Goal: Task Accomplishment & Management: Complete application form

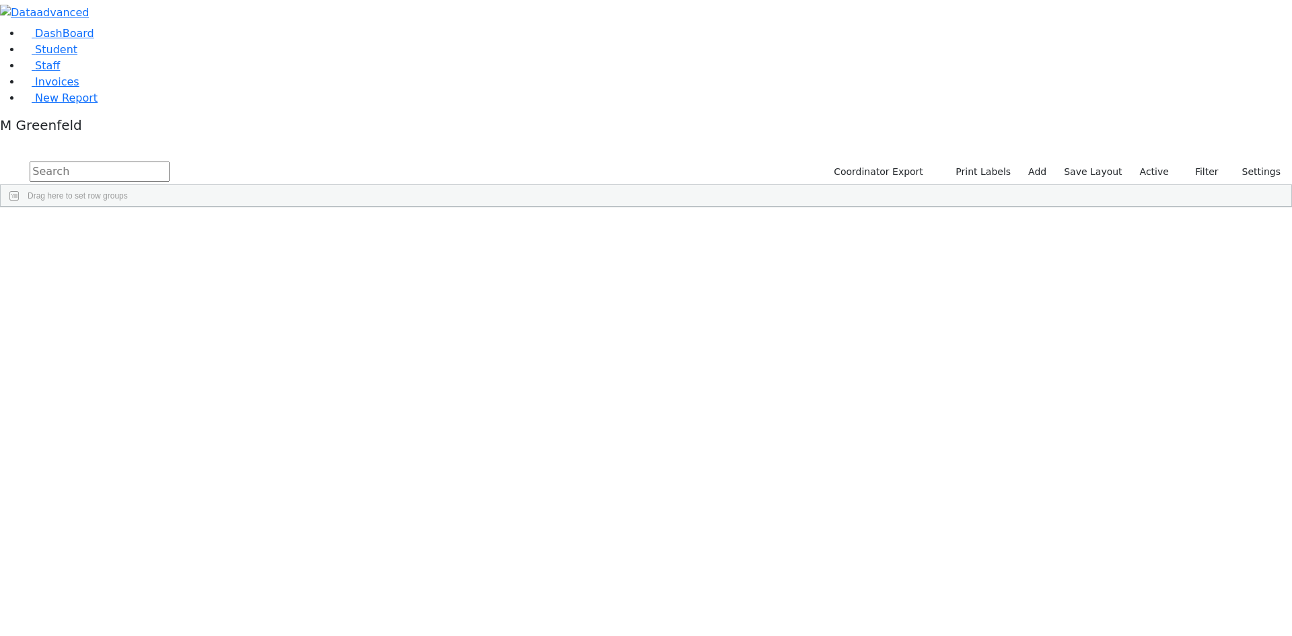
click at [170, 162] on input "text" at bounding box center [100, 172] width 140 height 20
type input "Libby"
click at [200, 229] on div "Libby" at bounding box center [167, 238] width 65 height 19
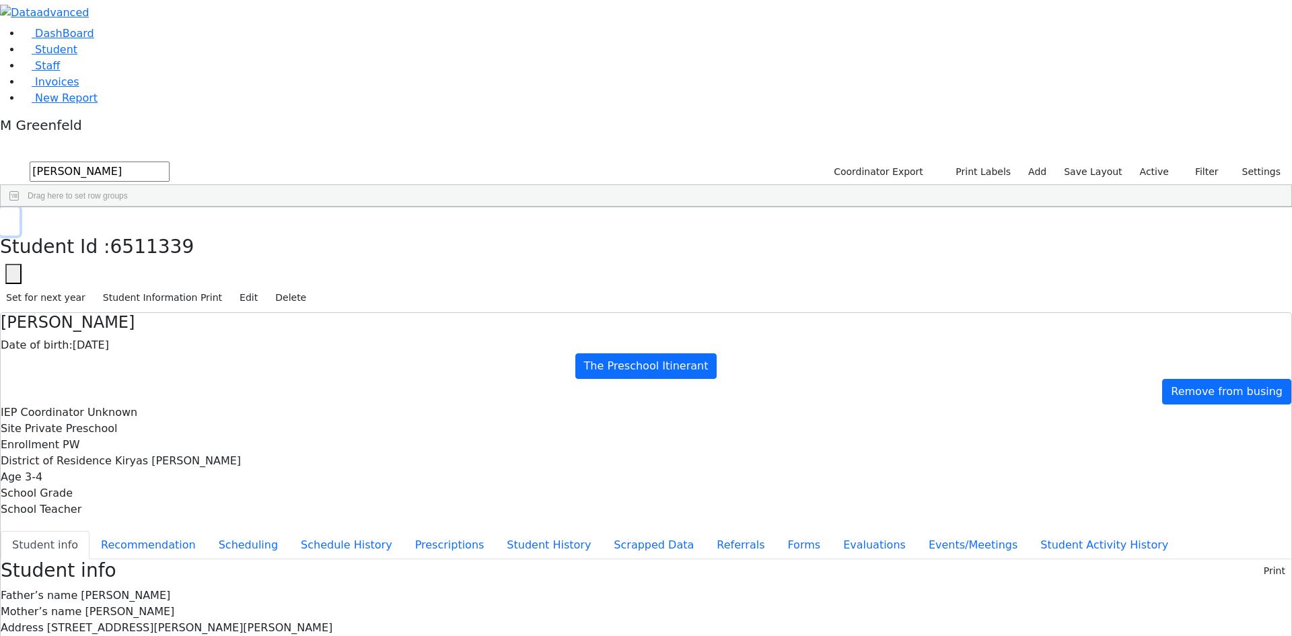
click at [20, 207] on button "button" at bounding box center [10, 221] width 20 height 28
click at [252, 207] on div "Student Id Last Name First Name" at bounding box center [639, 218] width 1277 height 22
click at [135, 229] on div "Klein" at bounding box center [103, 238] width 65 height 19
click at [207, 531] on button "Recommendation" at bounding box center [149, 545] width 118 height 28
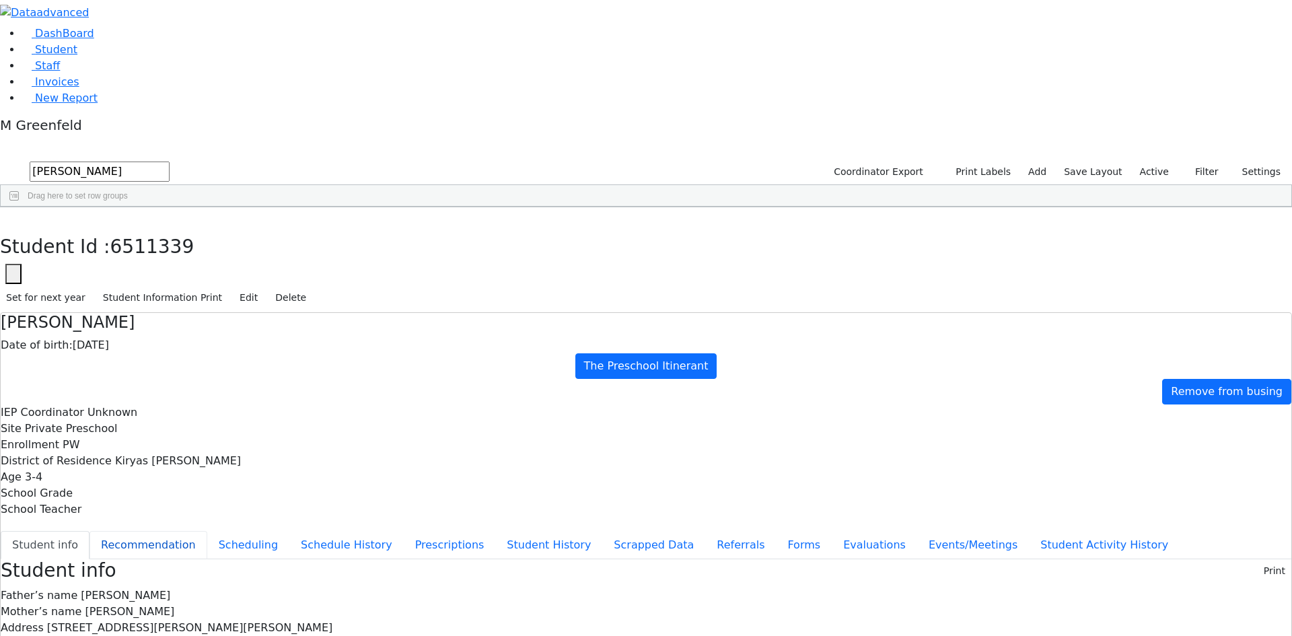
checkbox input "true"
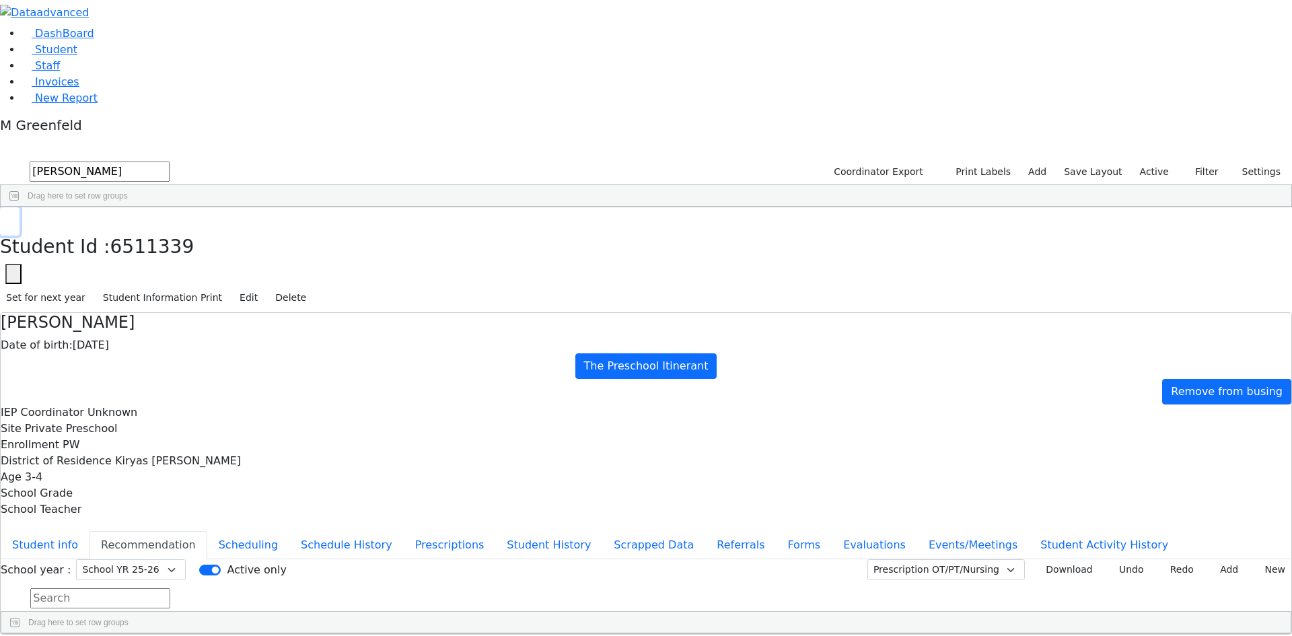
click at [20, 207] on button "button" at bounding box center [10, 221] width 20 height 28
click at [195, 229] on div "Libby" at bounding box center [161, 238] width 65 height 19
click at [20, 207] on button "button" at bounding box center [10, 221] width 20 height 28
click at [39, 56] on span "Student" at bounding box center [56, 49] width 42 height 13
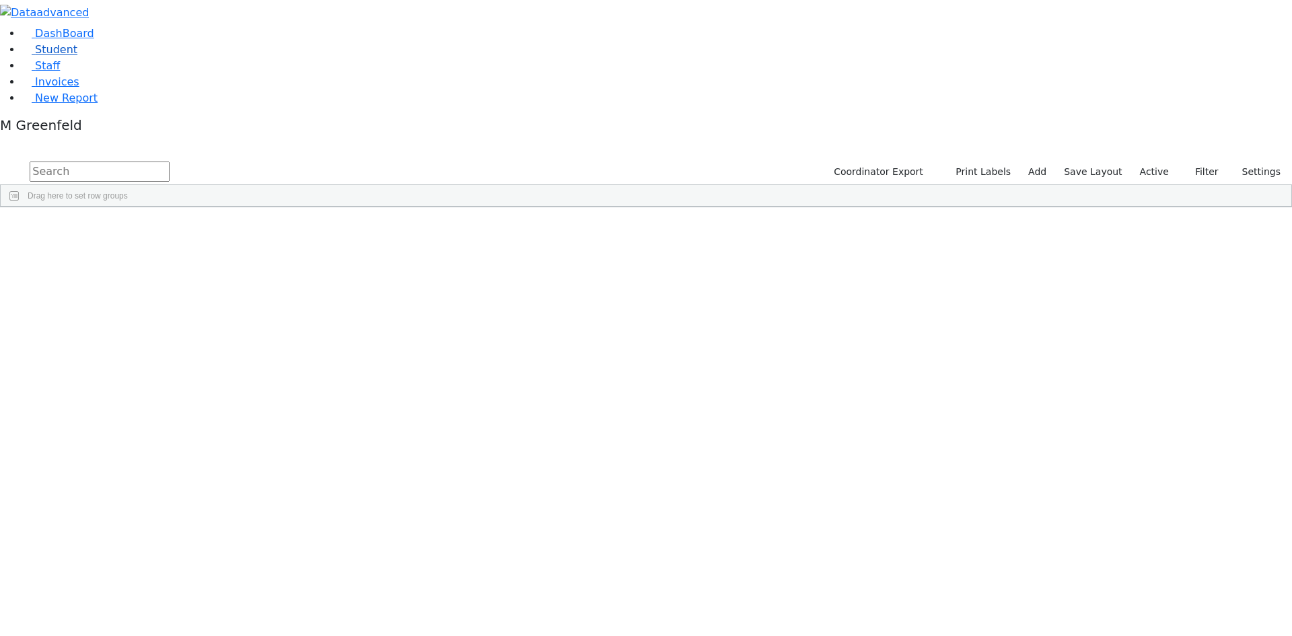
click at [77, 56] on link "Student" at bounding box center [50, 49] width 56 height 13
drag, startPoint x: 0, startPoint y: 0, endPoint x: 352, endPoint y: 78, distance: 360.5
click at [352, 185] on div "Drag here to set row groups" at bounding box center [646, 196] width 1291 height 22
click at [1153, 162] on label "Active" at bounding box center [1154, 172] width 41 height 21
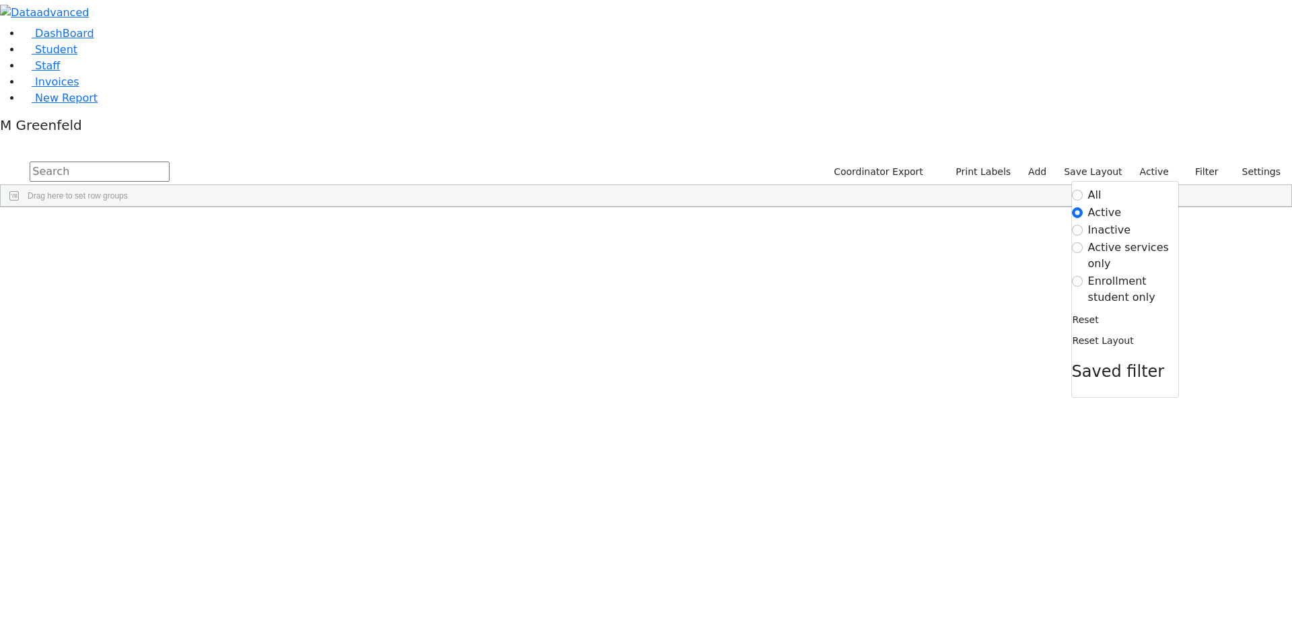
click at [1120, 307] on div "Reset" at bounding box center [1125, 319] width 106 height 24
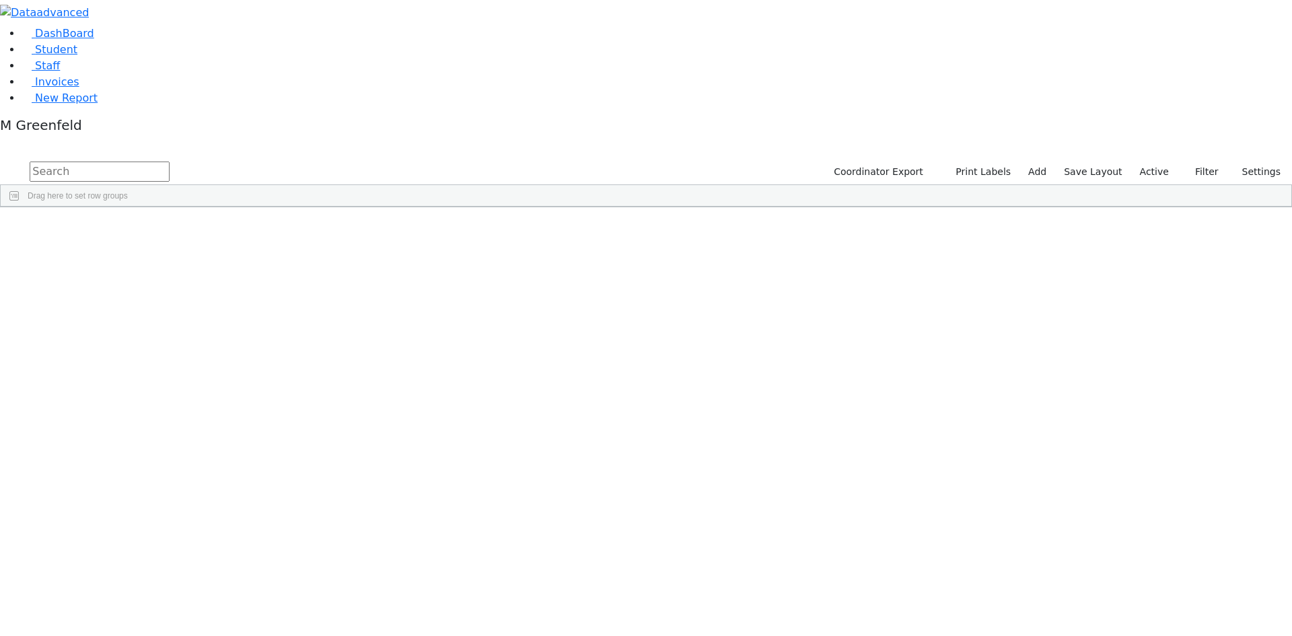
click at [1158, 162] on label "Active" at bounding box center [1154, 172] width 41 height 21
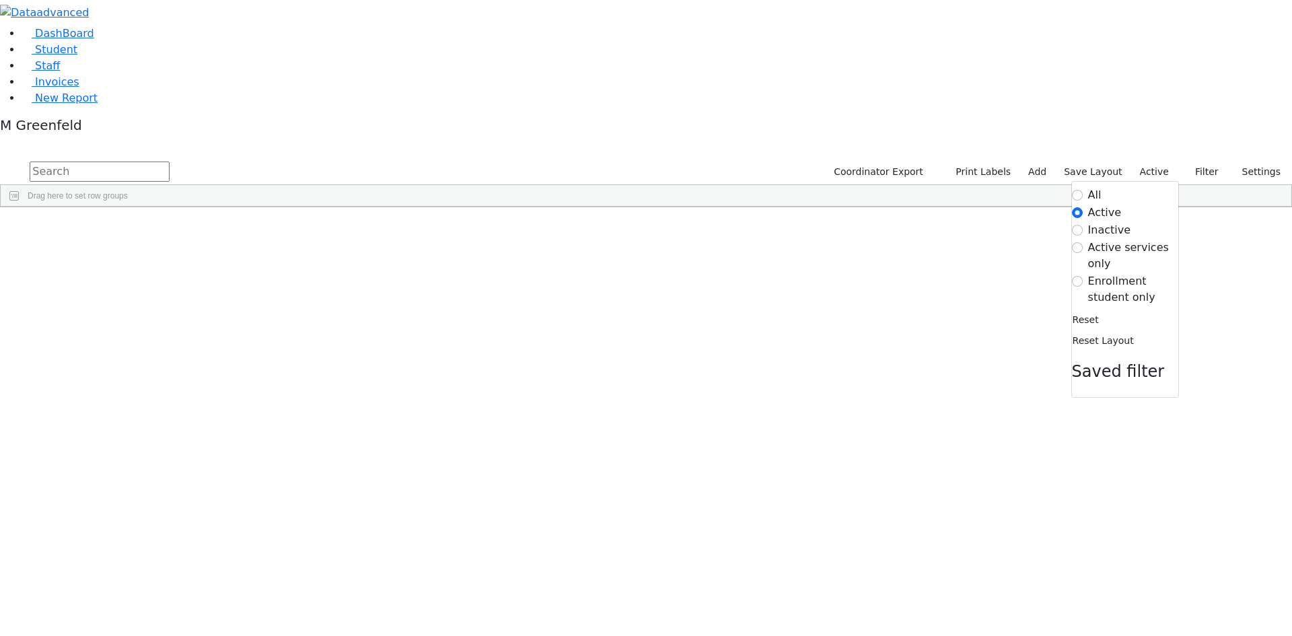
click at [1118, 273] on label "Enrollment student only" at bounding box center [1133, 289] width 90 height 32
click at [1083, 276] on input "Enrollment student only" at bounding box center [1077, 281] width 11 height 11
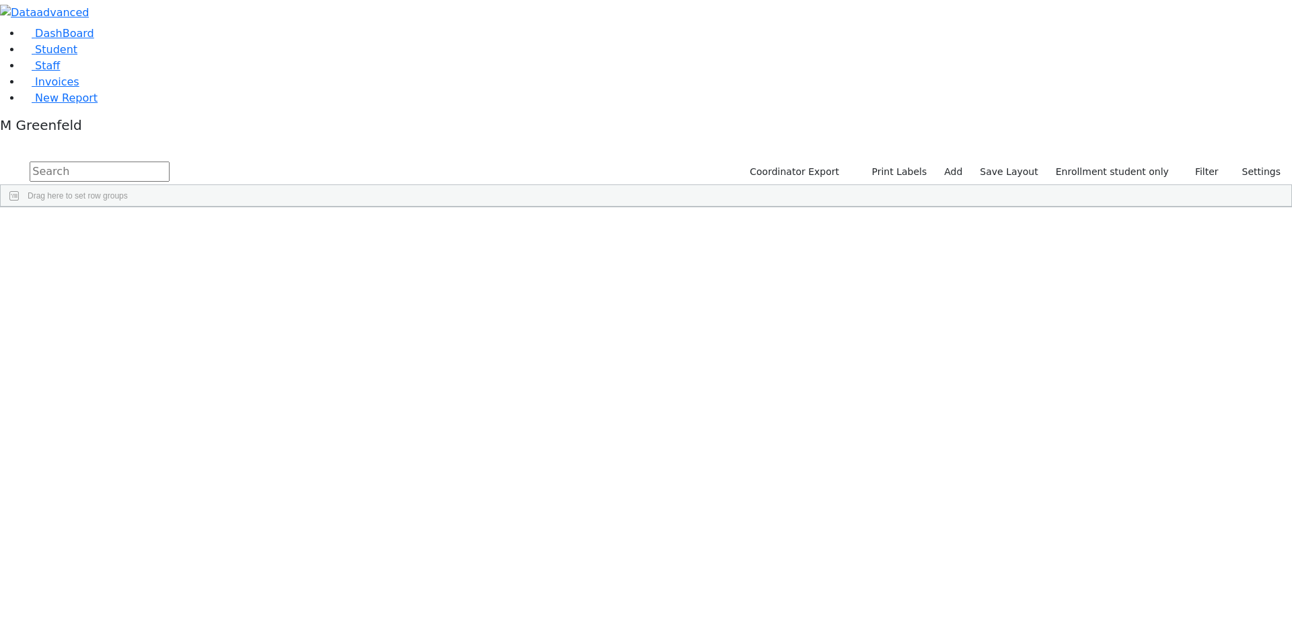
scroll to position [232, 0]
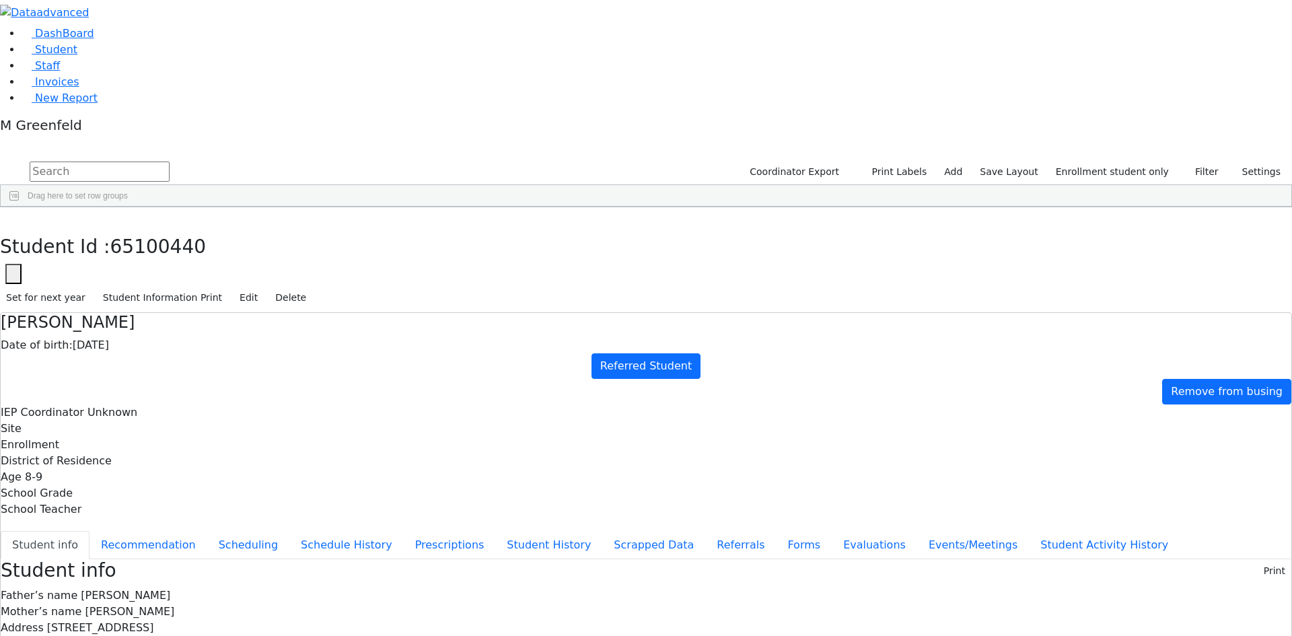
click at [267, 207] on div "Student Id : 65100440 Student Id 65100440 Cancel Save Set for next year Student…" at bounding box center [646, 259] width 1292 height 105
click at [6, 218] on use "button" at bounding box center [6, 218] width 0 height 0
drag, startPoint x: 707, startPoint y: 532, endPoint x: 775, endPoint y: 533, distance: 68.0
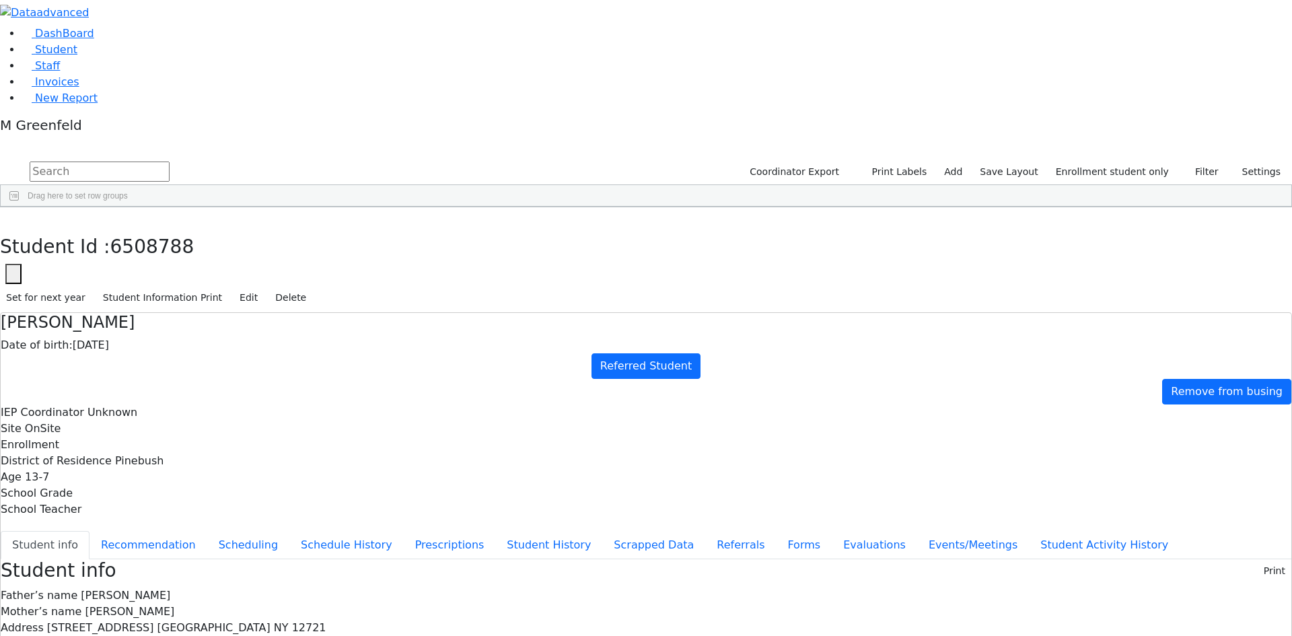
copy span "(917) 804-9218"
click at [264, 287] on button "Edit" at bounding box center [249, 297] width 30 height 21
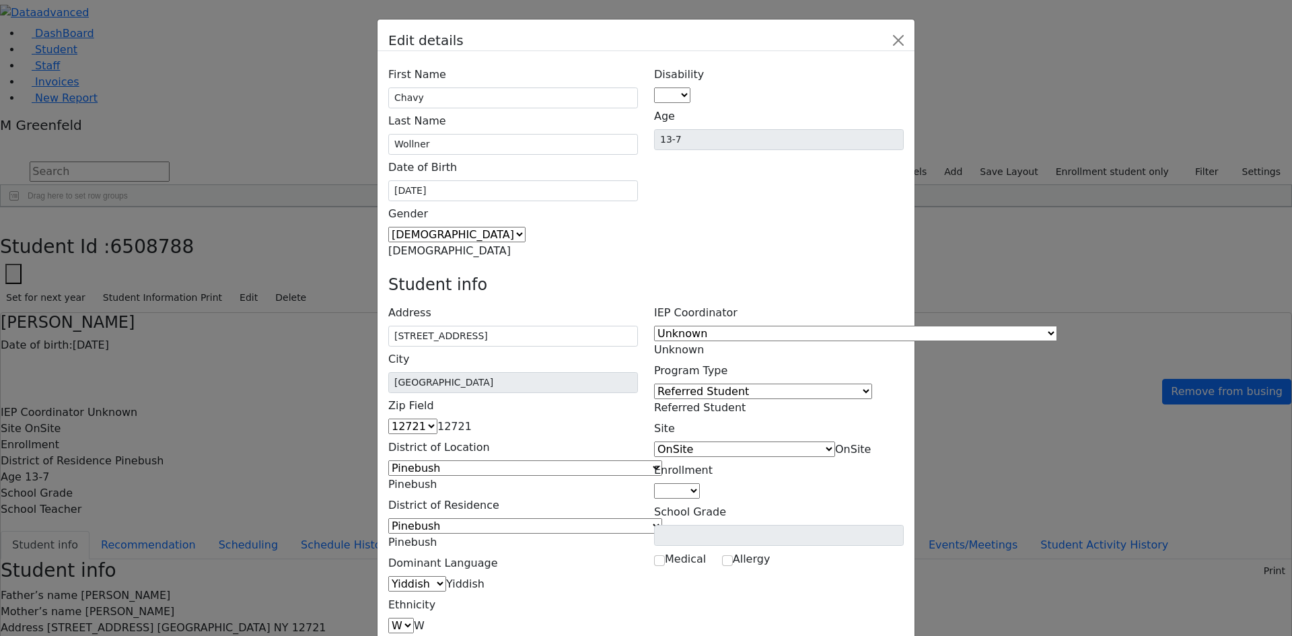
scroll to position [87, 0]
drag, startPoint x: 549, startPoint y: 481, endPoint x: 437, endPoint y: 495, distance: 113.3
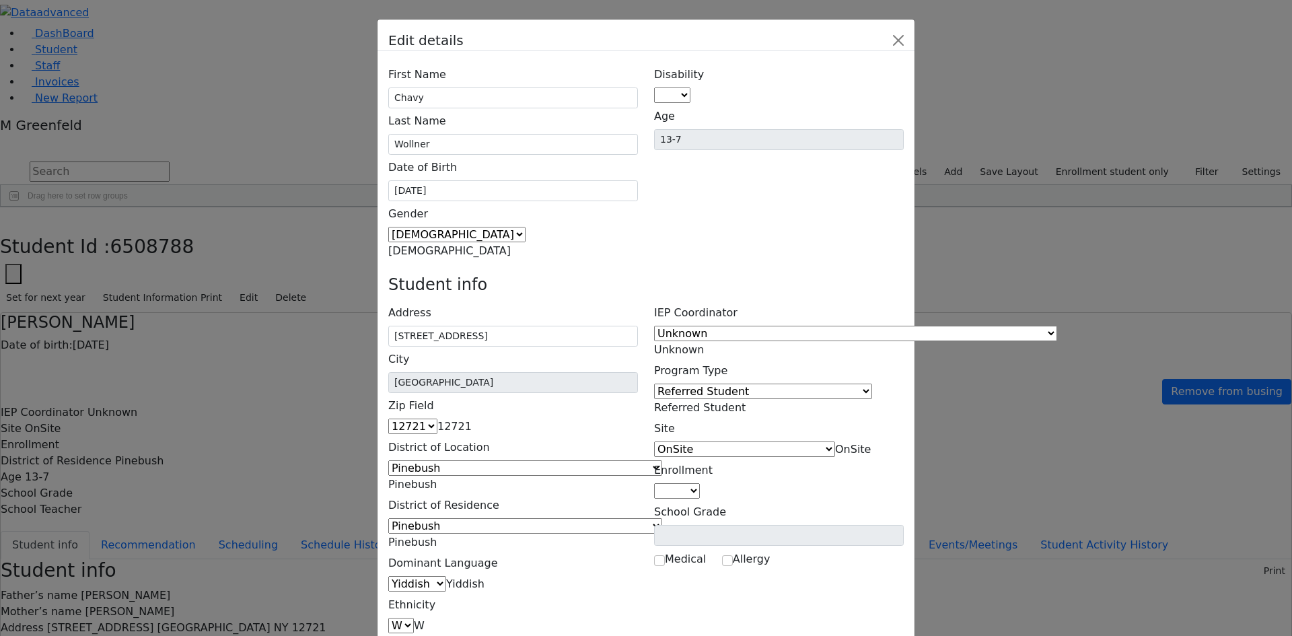
drag, startPoint x: 538, startPoint y: 444, endPoint x: 448, endPoint y: 454, distance: 91.4
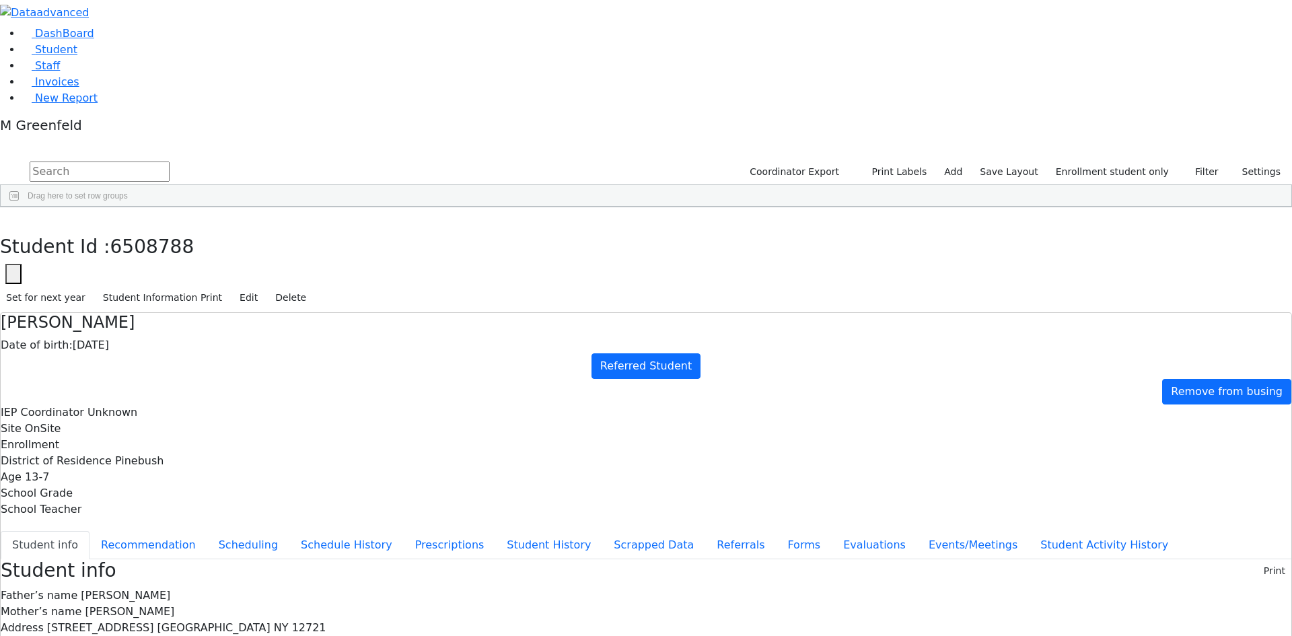
scroll to position [120, 0]
click at [264, 287] on button "Edit" at bounding box center [249, 297] width 30 height 21
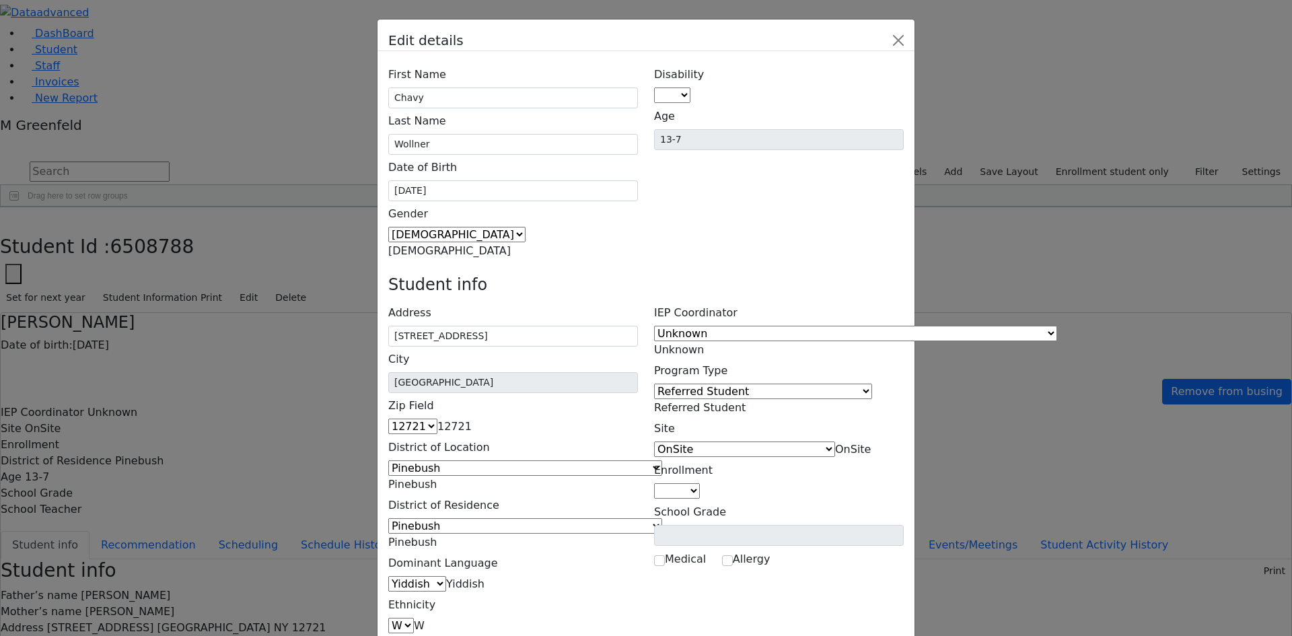
scroll to position [0, 0]
drag, startPoint x: 867, startPoint y: 436, endPoint x: 769, endPoint y: 438, distance: 98.3
select select "Cell"
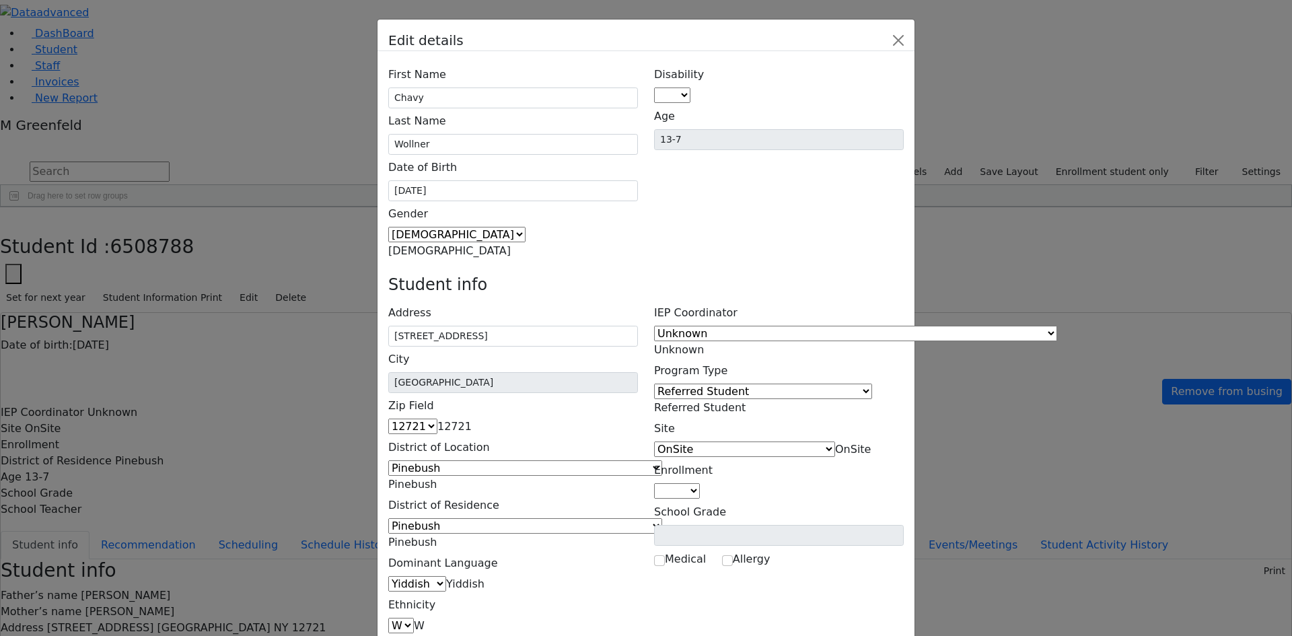
drag, startPoint x: 864, startPoint y: 458, endPoint x: 779, endPoint y: 468, distance: 85.4
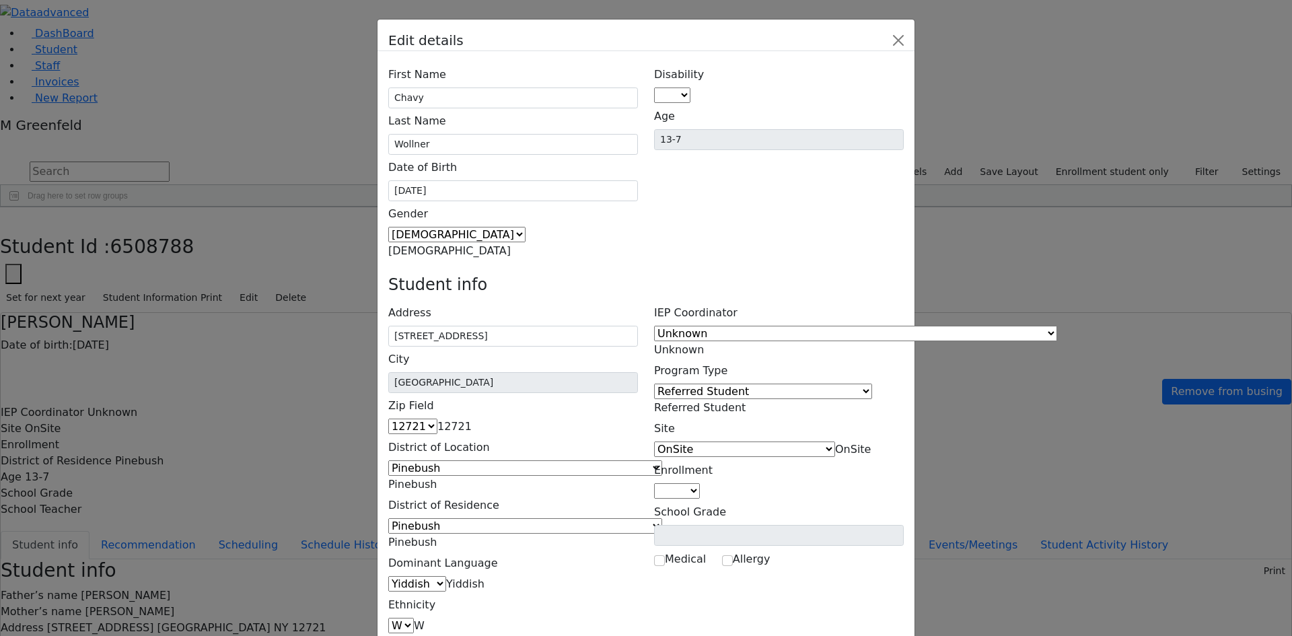
click at [1047, 361] on div "Edit details First Name Chavy Last Name Wollner Date of Birth 03/15/2012 Gender" at bounding box center [646, 318] width 1292 height 636
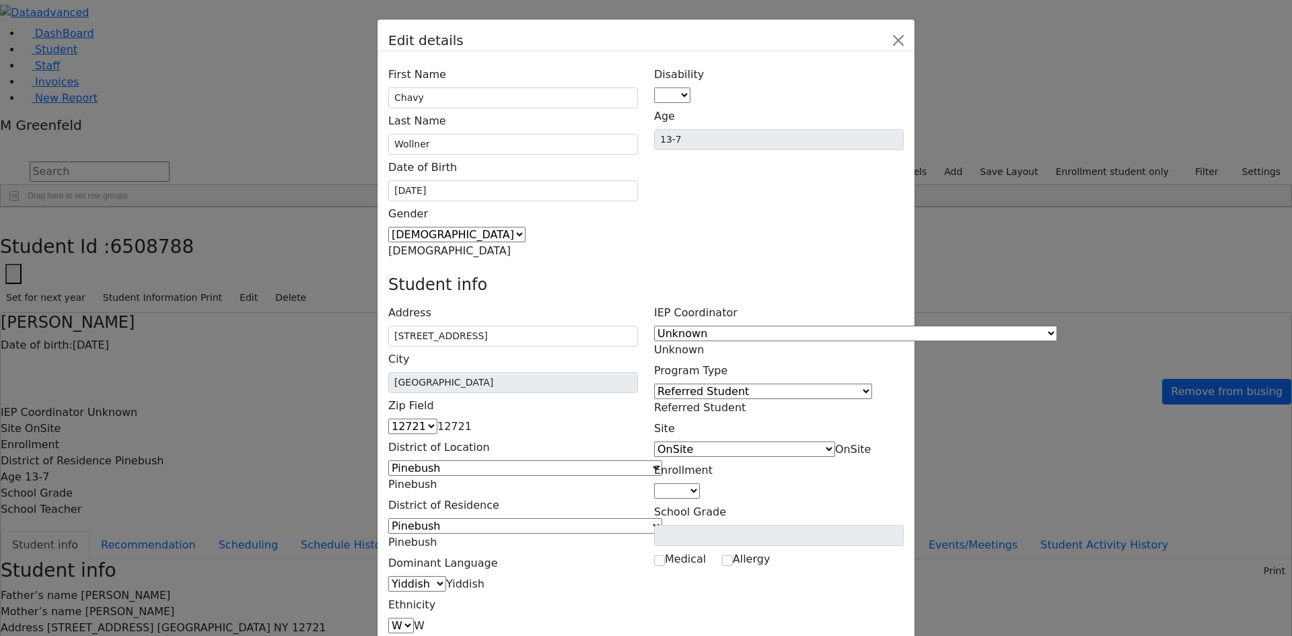
drag, startPoint x: 861, startPoint y: 460, endPoint x: 765, endPoint y: 460, distance: 96.2
drag, startPoint x: 793, startPoint y: 456, endPoint x: 859, endPoint y: 456, distance: 66.0
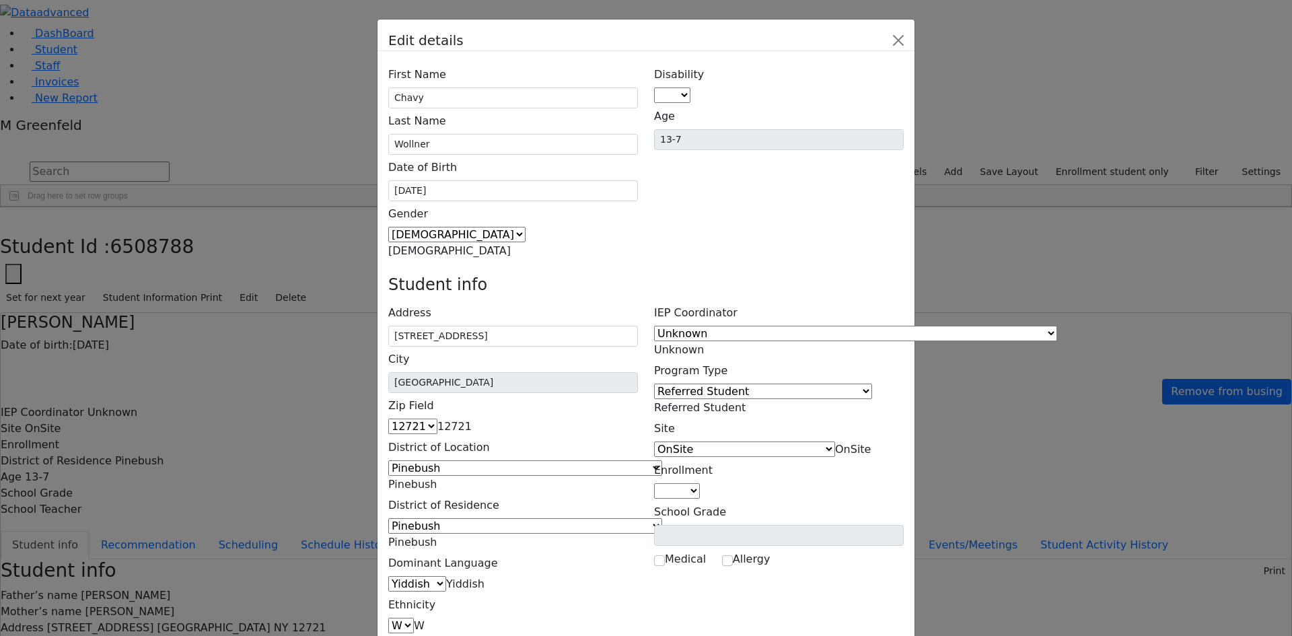
drag, startPoint x: 860, startPoint y: 435, endPoint x: 775, endPoint y: 437, distance: 84.8
paste input "646) 244-4417"
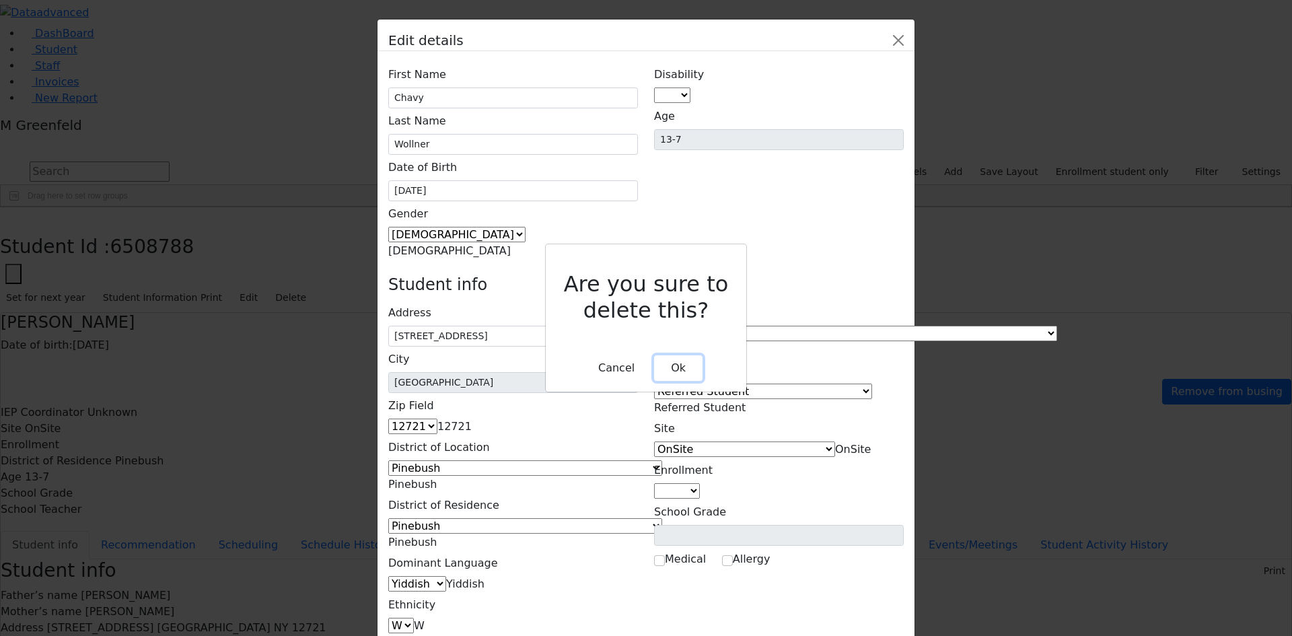
click at [689, 355] on button "Ok" at bounding box center [678, 368] width 48 height 26
type input "(646) 244-4417"
type input "(845) 316-2260"
type input "(917) 804-9218"
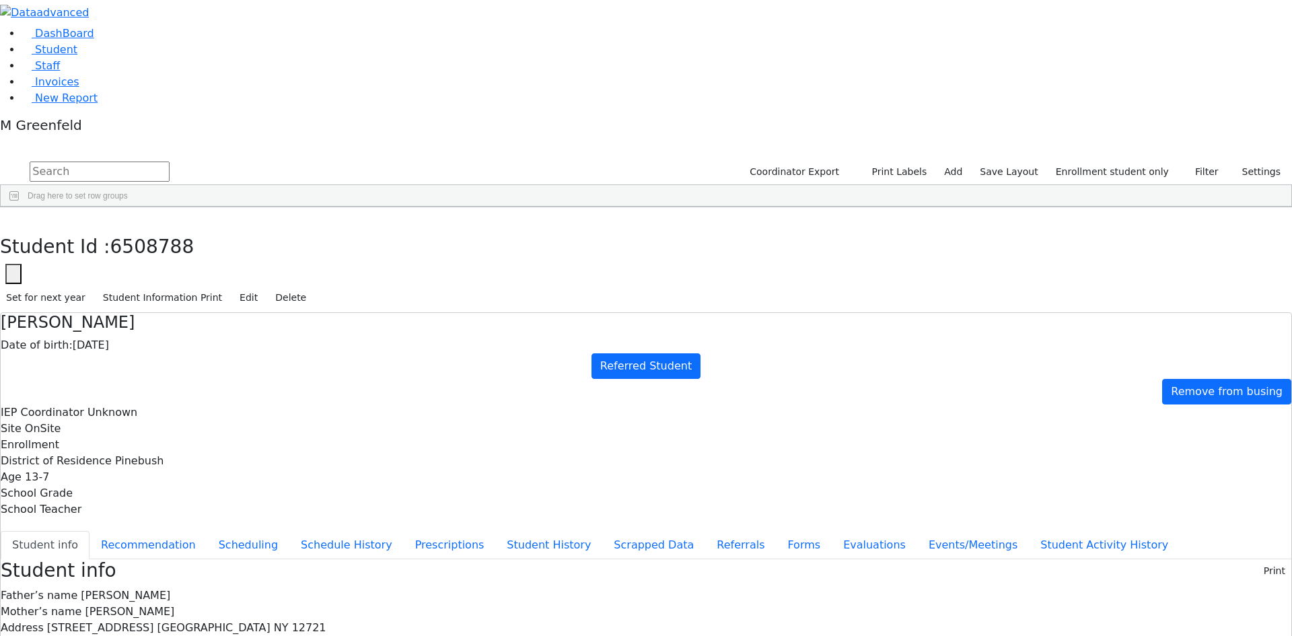
scroll to position [106, 0]
click at [20, 207] on button "button" at bounding box center [10, 221] width 20 height 28
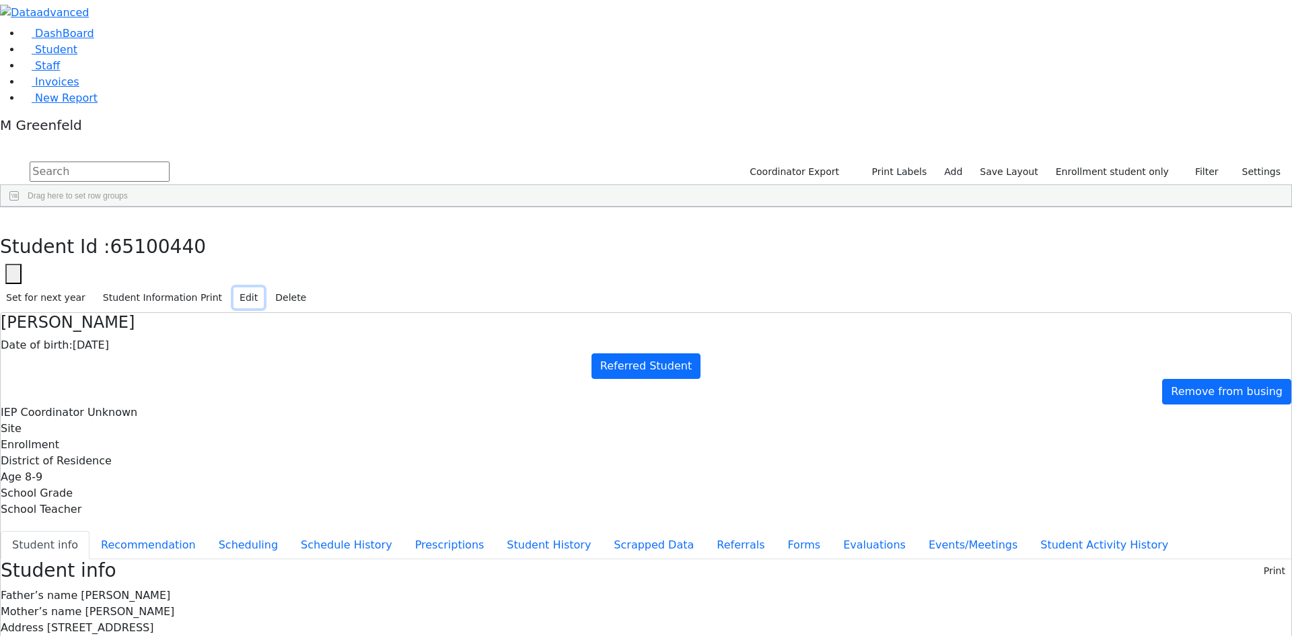
click at [264, 287] on button "Edit" at bounding box center [249, 297] width 30 height 21
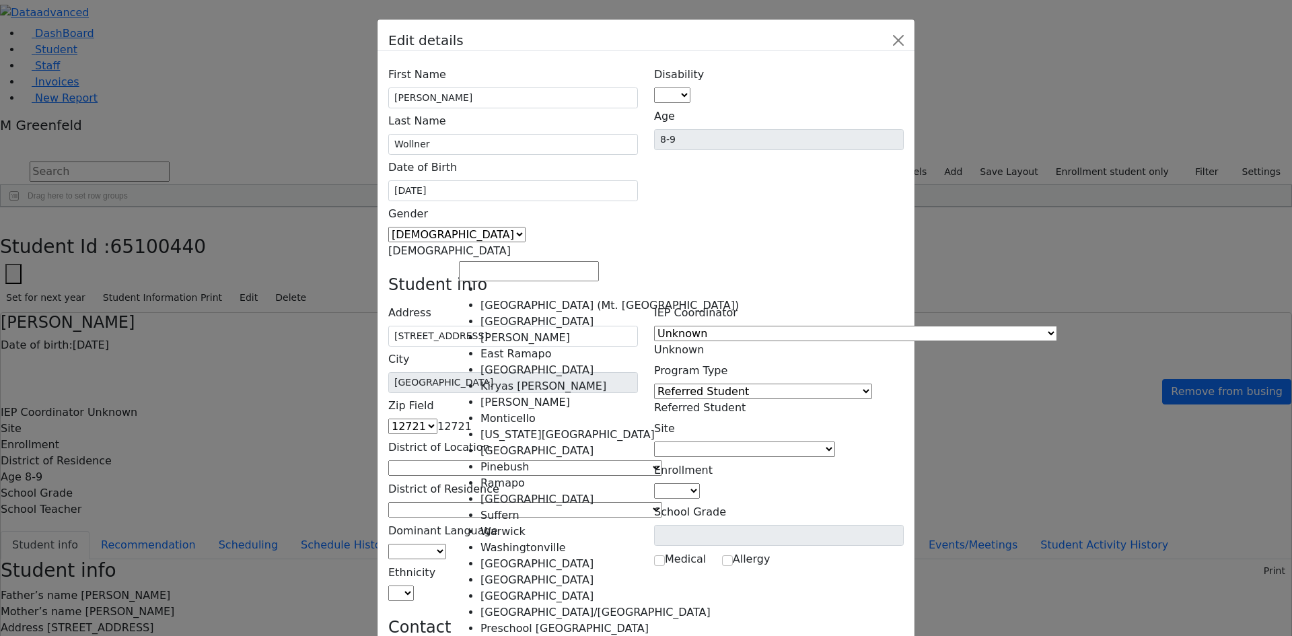
click at [662, 462] on span at bounding box center [662, 468] width 0 height 13
select select "11"
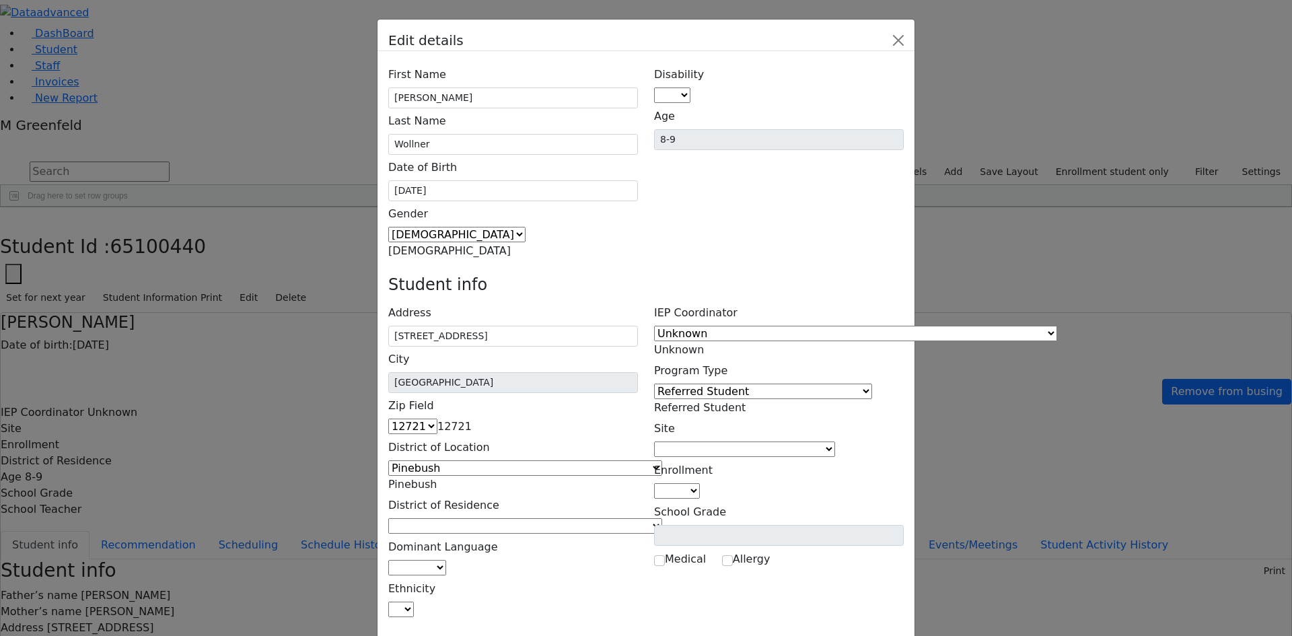
click at [662, 520] on span at bounding box center [662, 526] width 0 height 13
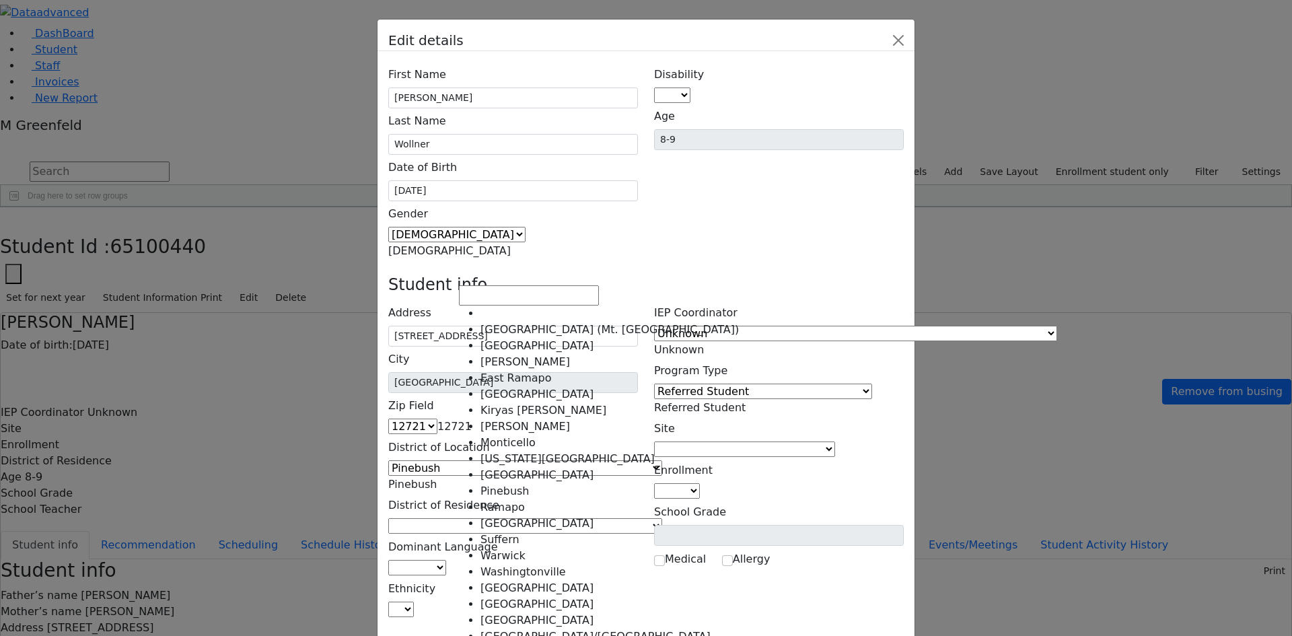
scroll to position [67, 0]
select select "11"
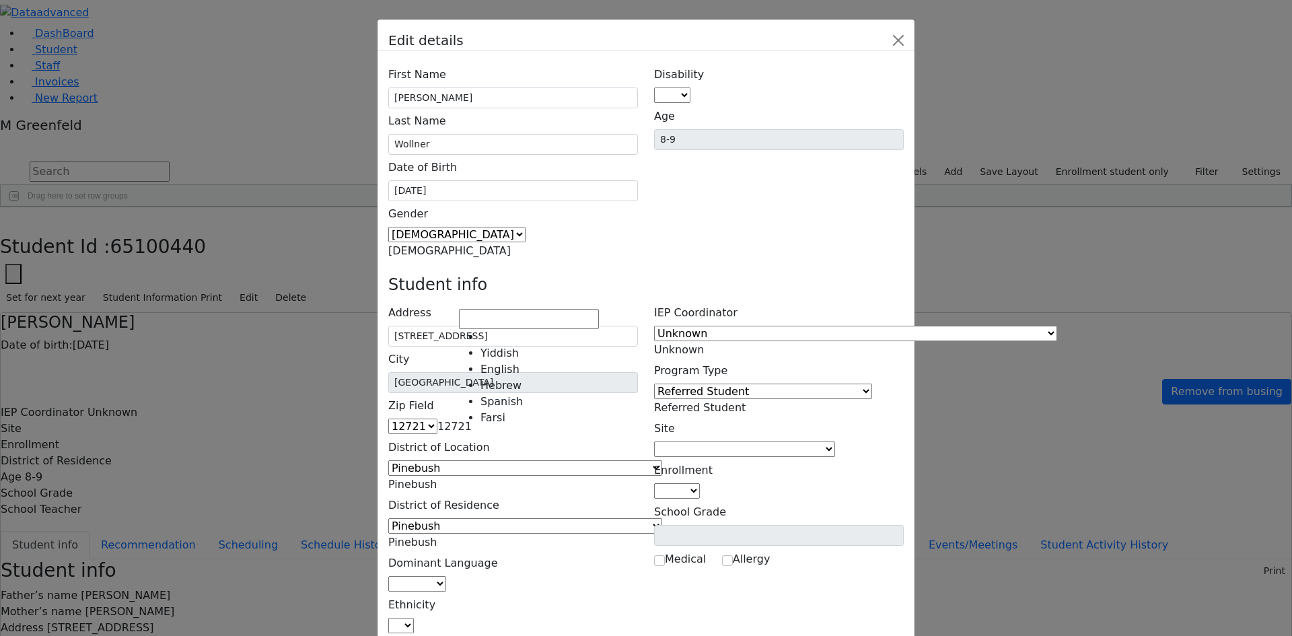
click at [446, 577] on span at bounding box center [446, 583] width 0 height 13
select select "1"
click at [414, 619] on span at bounding box center [414, 625] width 0 height 13
select select "5"
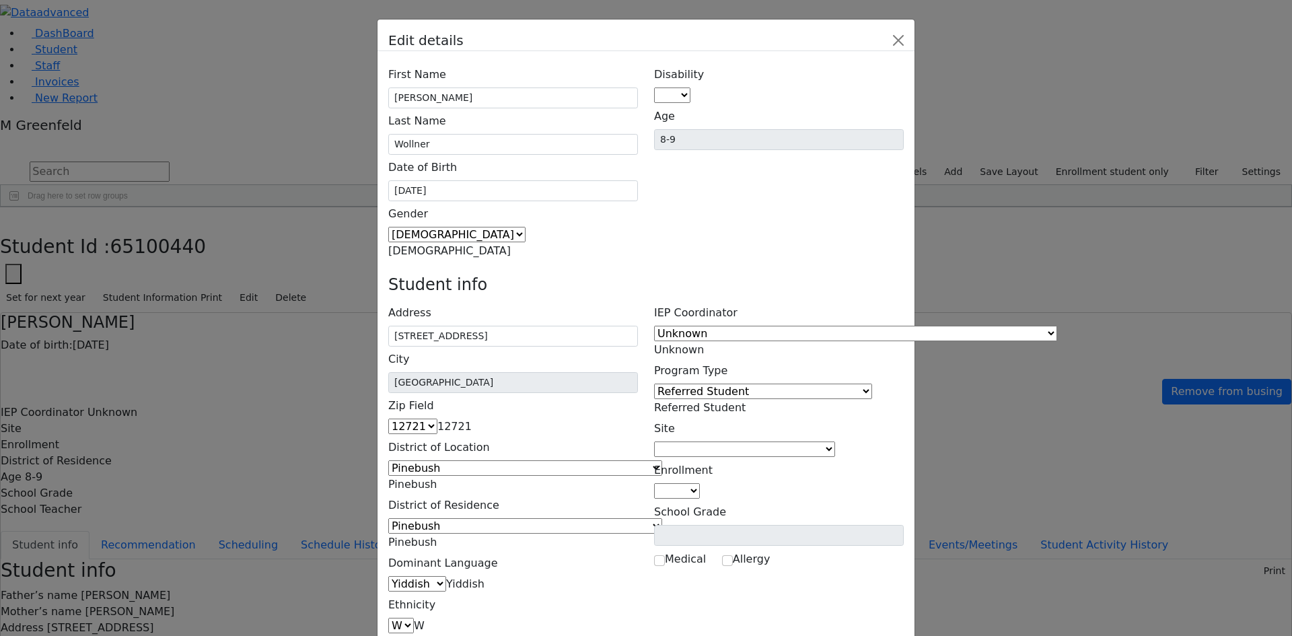
drag, startPoint x: 556, startPoint y: 476, endPoint x: 456, endPoint y: 482, distance: 99.8
paste input "(646) 244-4417"
type input "(646) 244-4417"
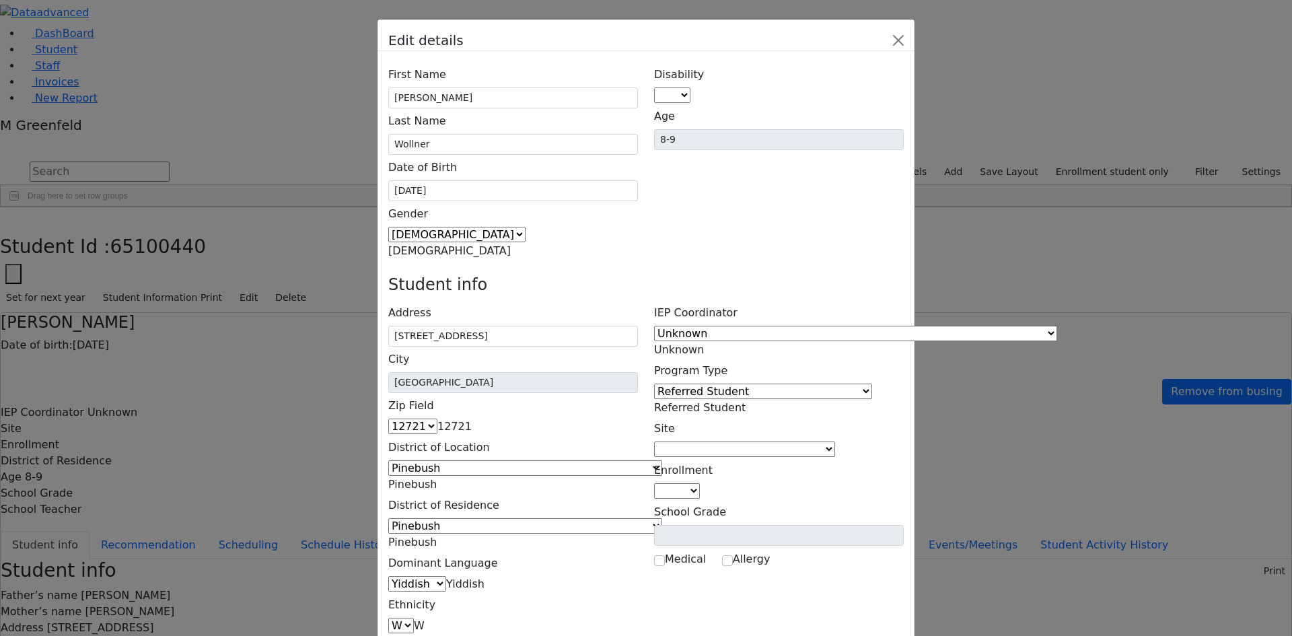
select select "Cell"
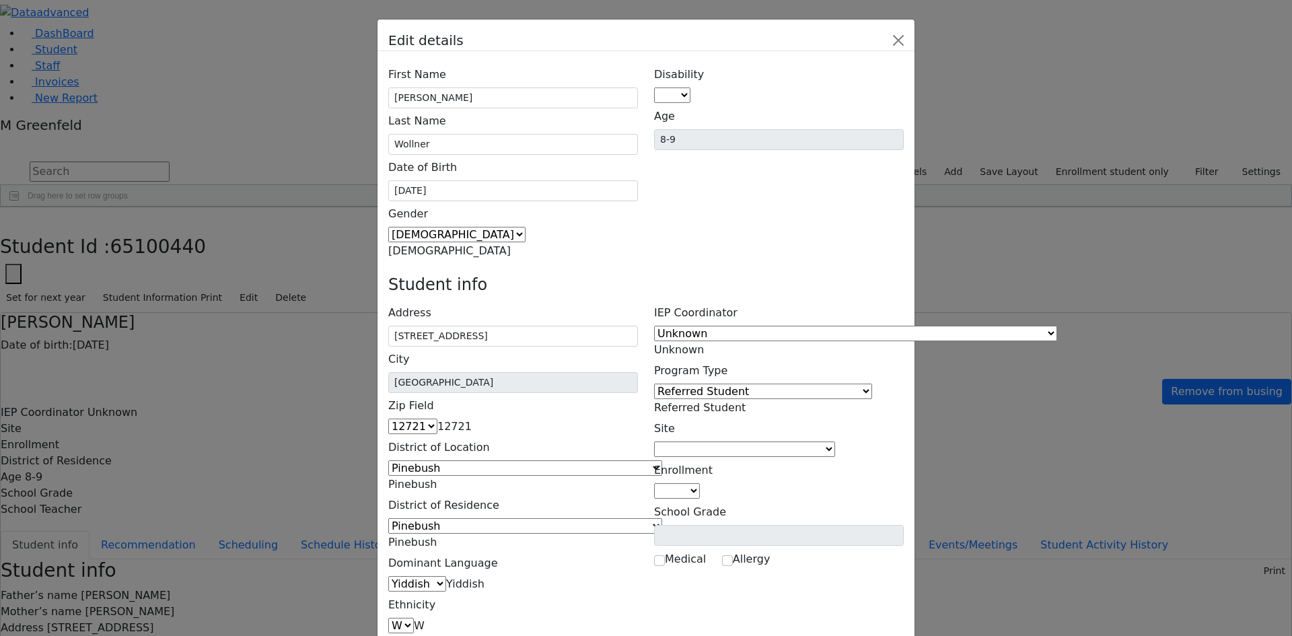
paste input "(845) 316-2260"
type input "(845) 316-2260"
type input "(646) 244-4417"
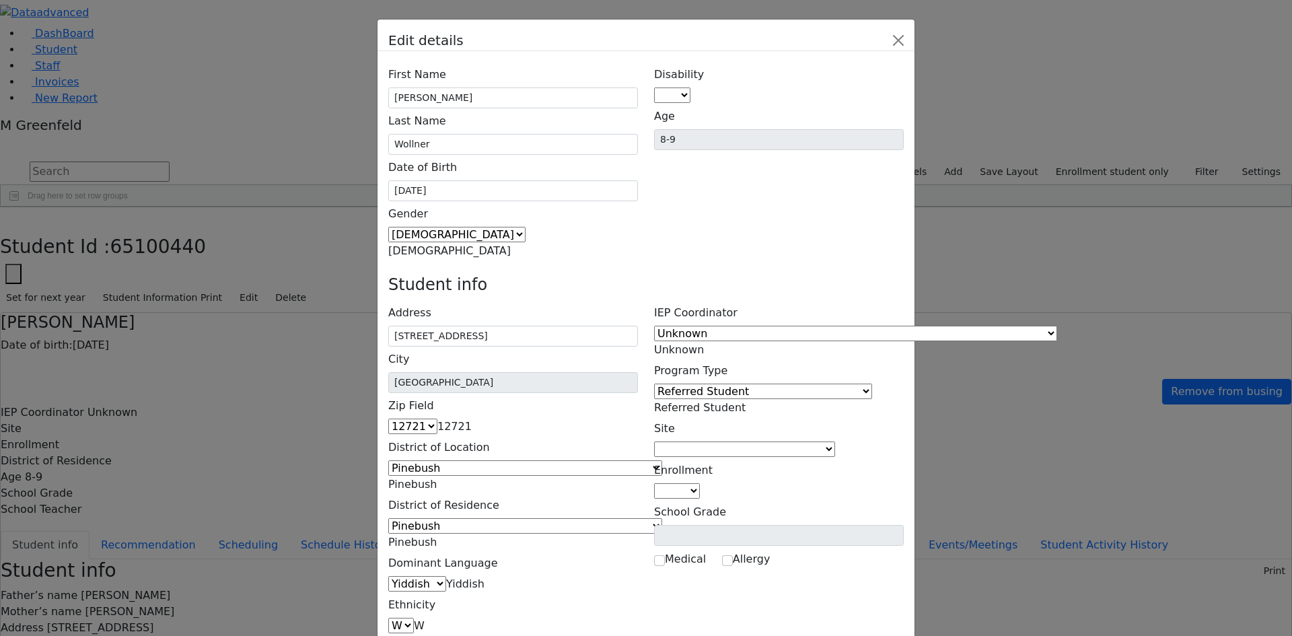
select select "Cell"
paste input "(845) 506-3808"
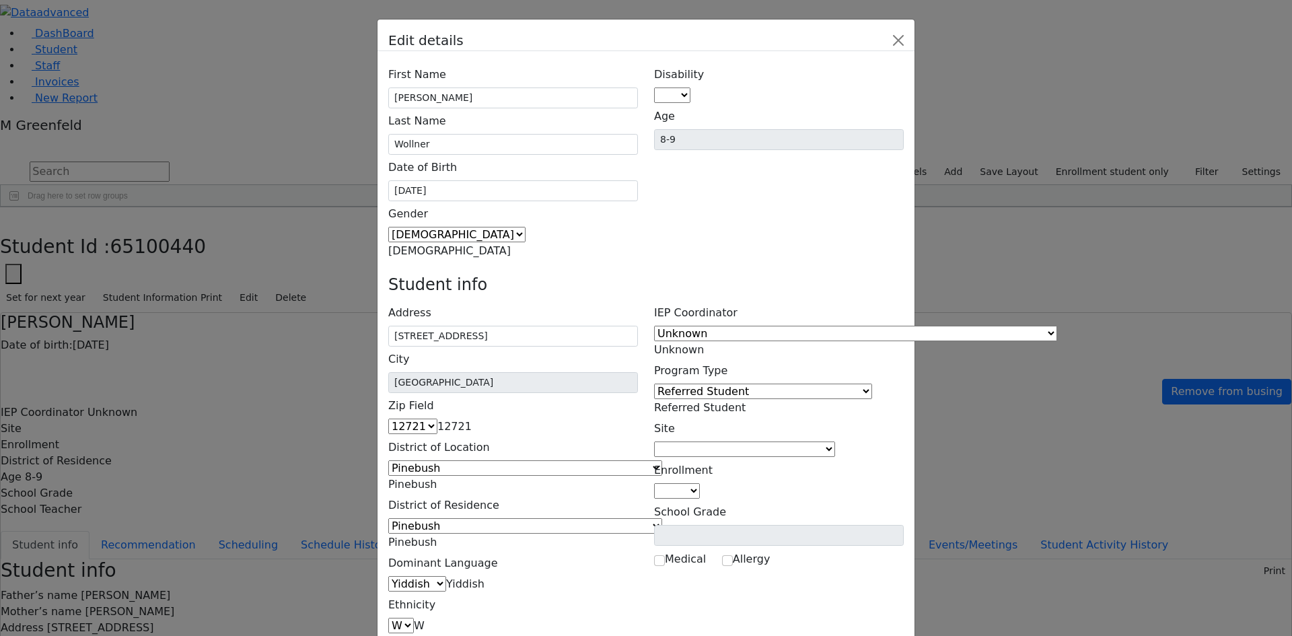
type input "(845) 506-3808"
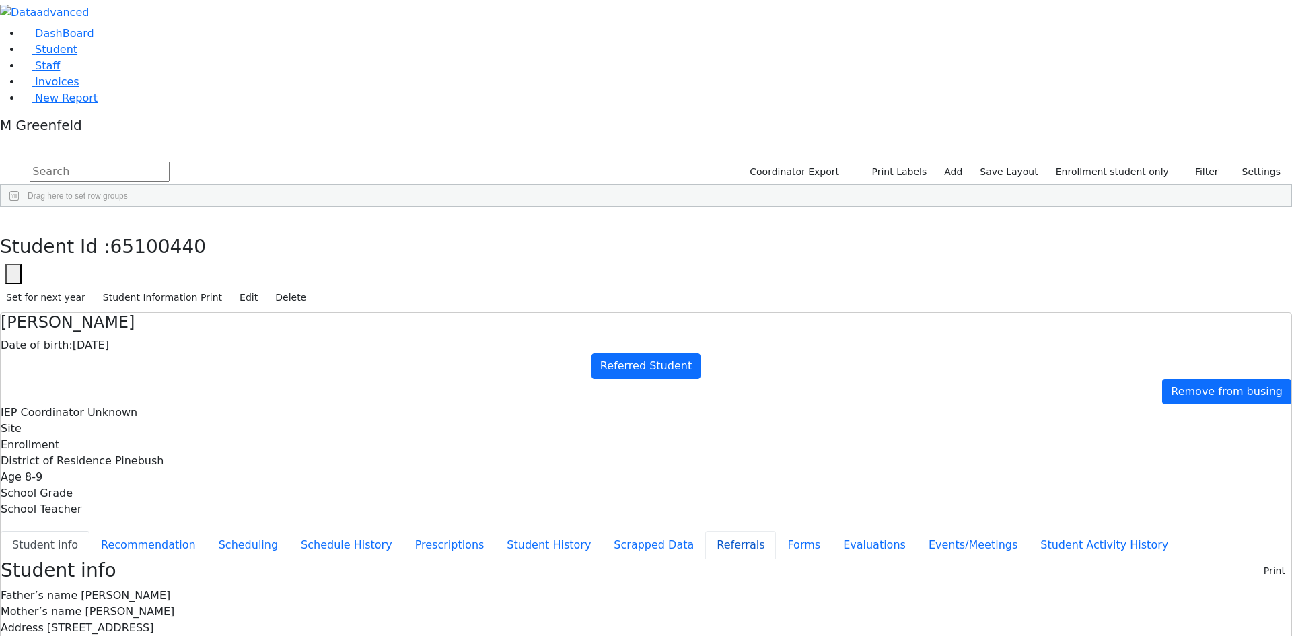
click at [705, 531] on button "Referrals" at bounding box center [740, 545] width 71 height 28
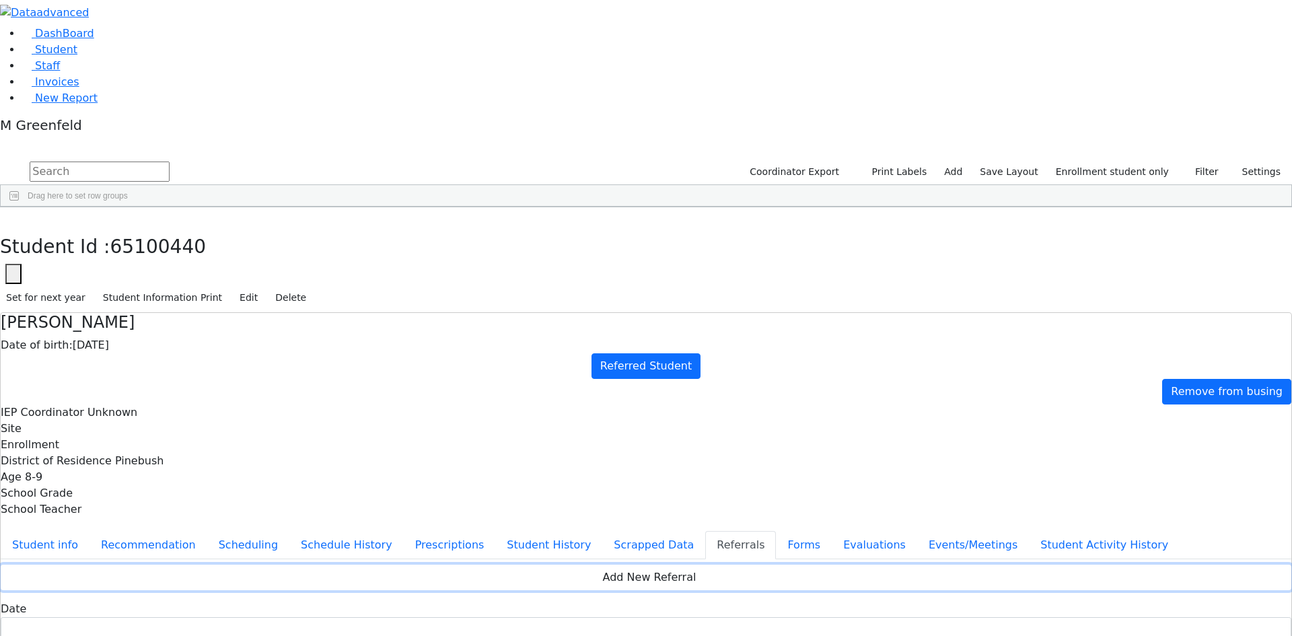
click at [864, 565] on button "Add New Referral" at bounding box center [646, 578] width 1291 height 26
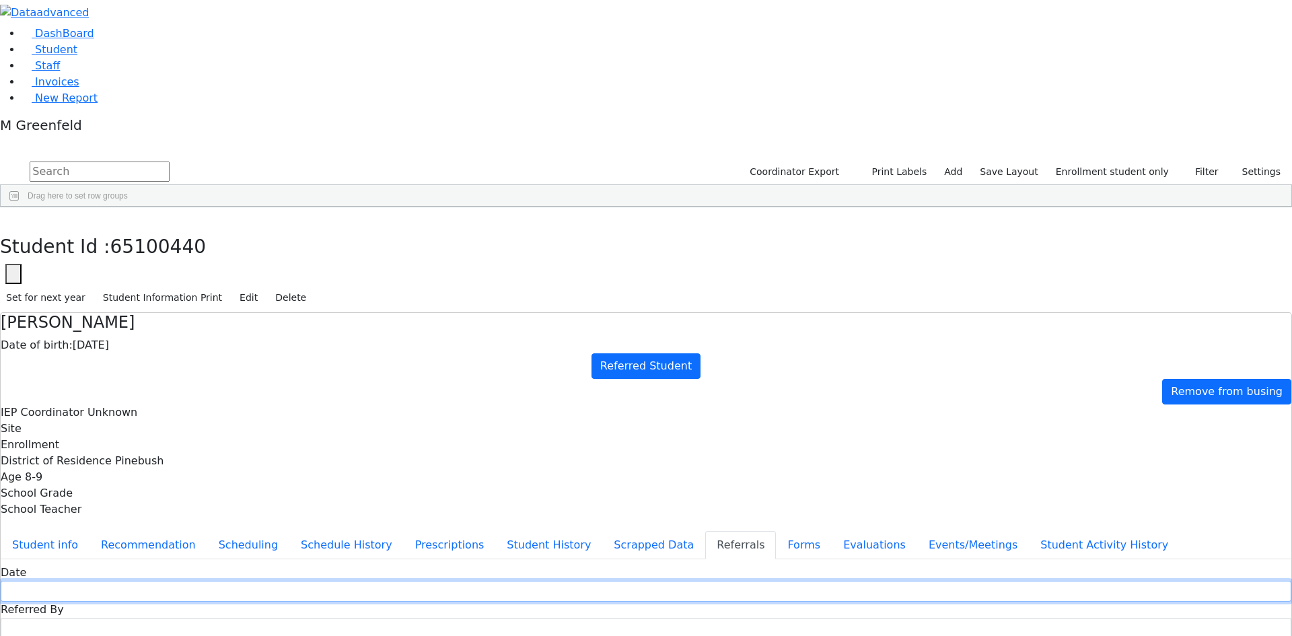
click at [566, 581] on input "text" at bounding box center [646, 591] width 1291 height 21
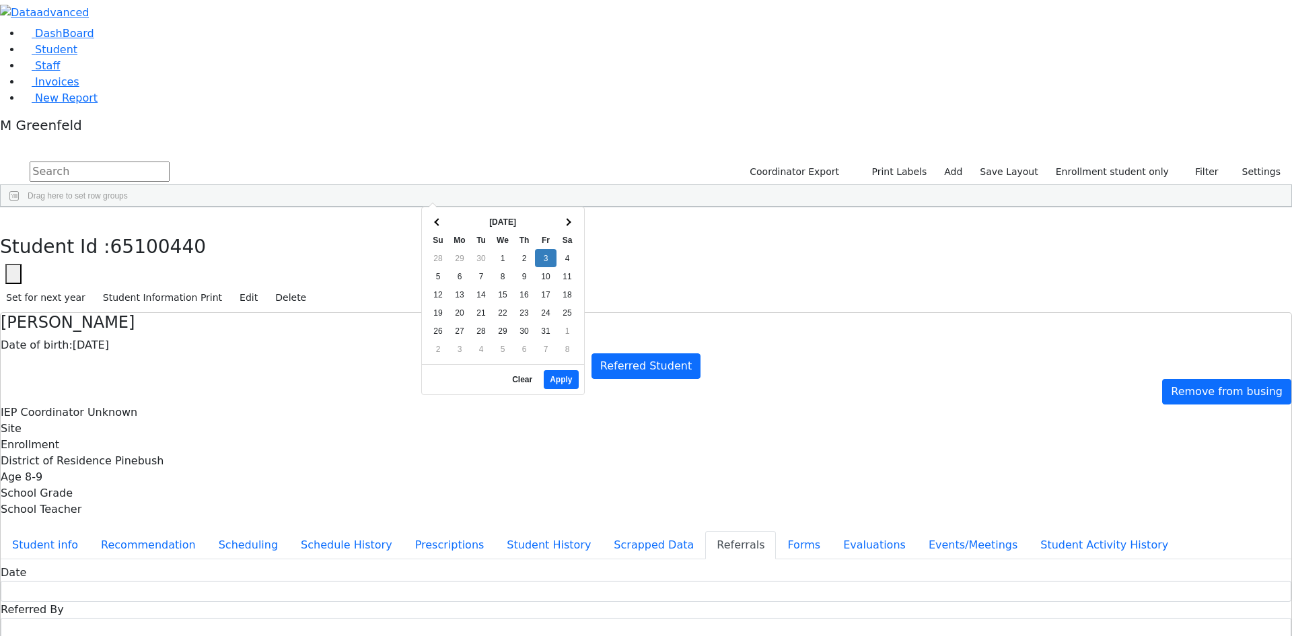
click at [487, 380] on div "10/03/2025 - 10/03/2025 Clear Apply" at bounding box center [503, 379] width 162 height 30
click at [569, 370] on button "Apply" at bounding box center [561, 379] width 34 height 19
type input "09/29/2025"
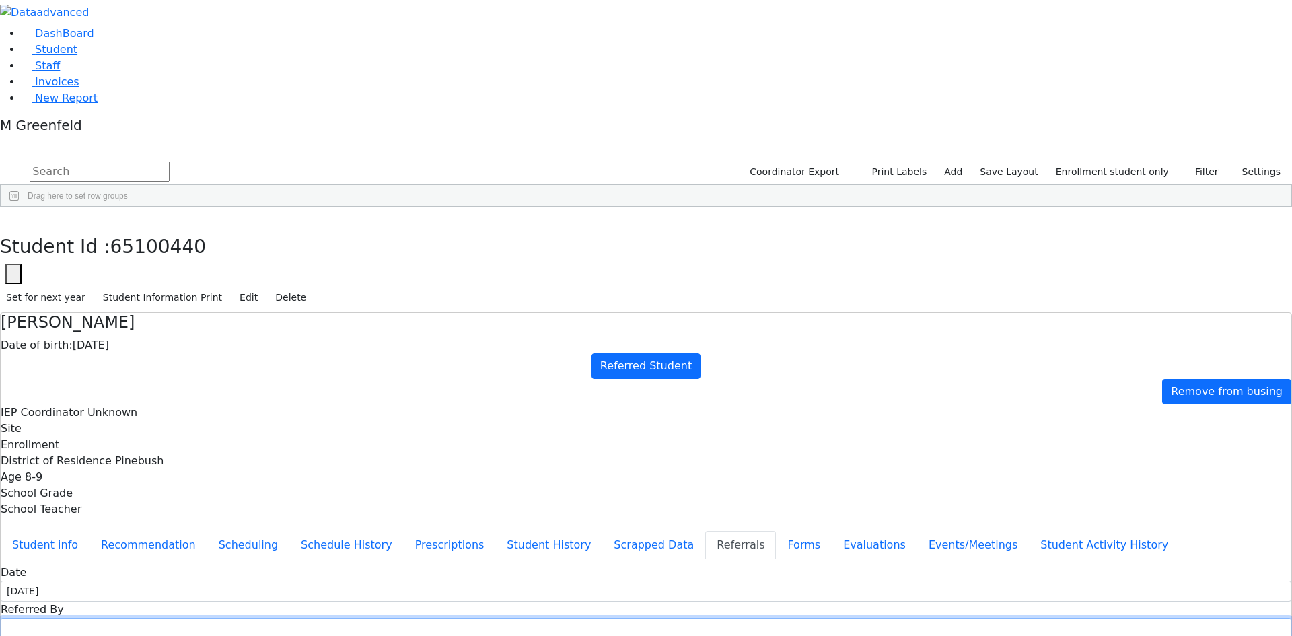
click at [684, 618] on input "text" at bounding box center [646, 628] width 1291 height 21
type input "Susan Dilapi"
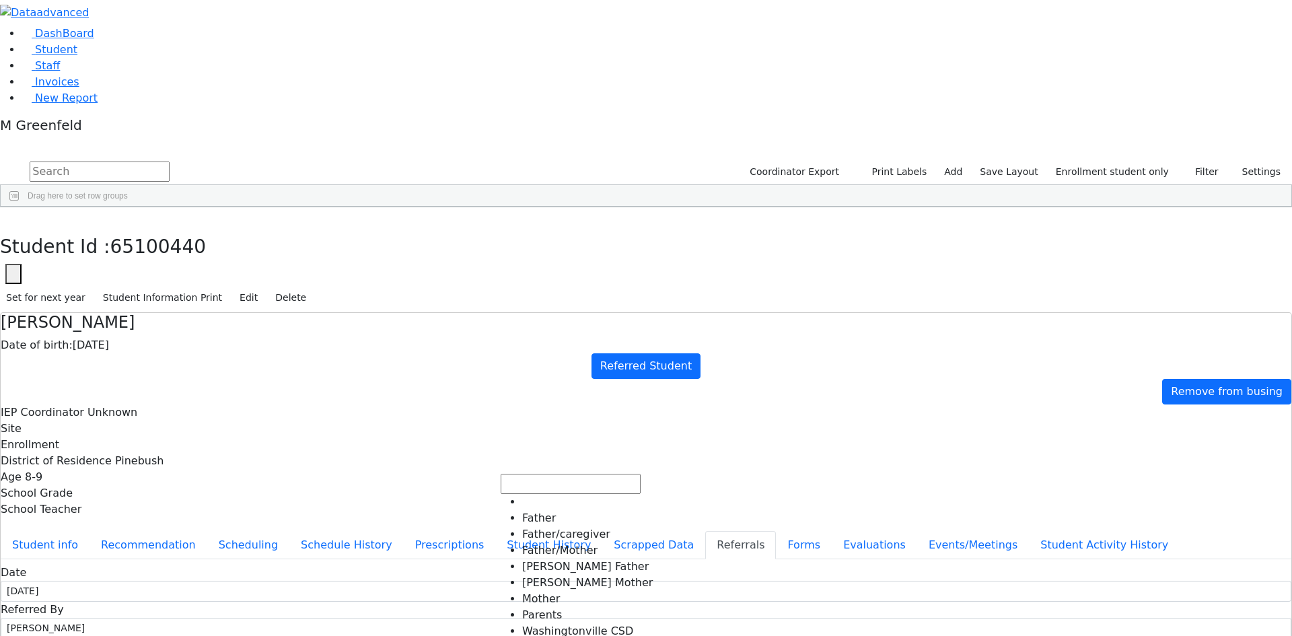
select select "Pine Bush CSD"
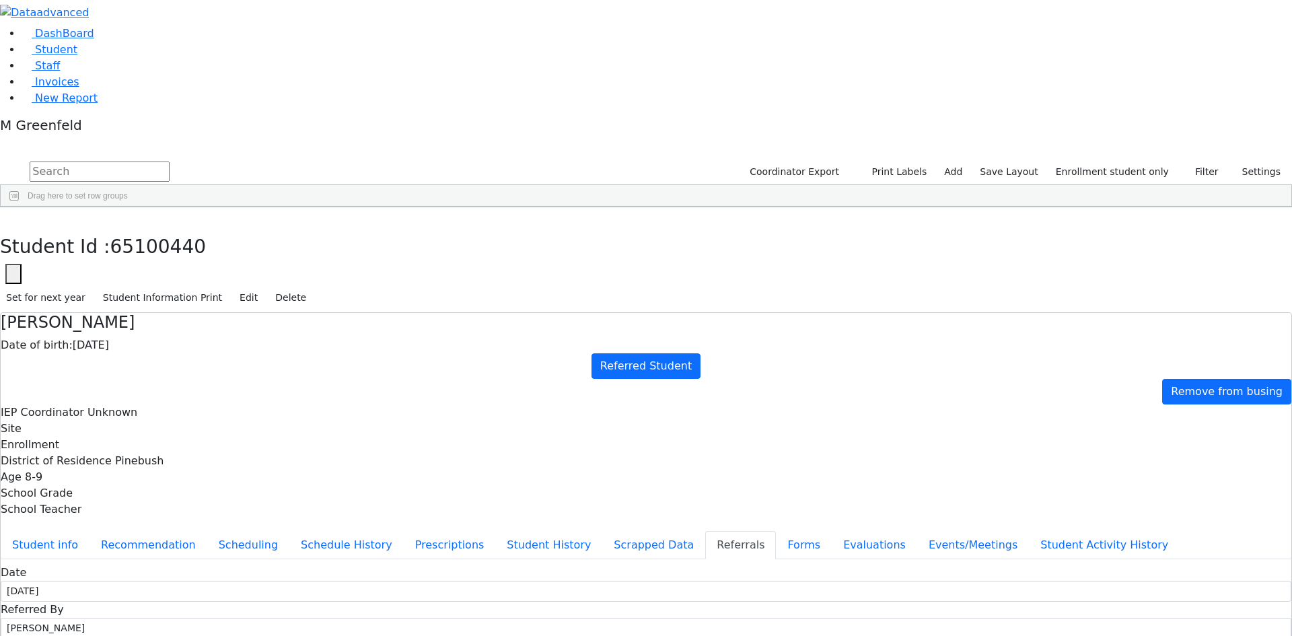
type textarea "Malky is being referred by the Pine Bush CSD for evaluations."
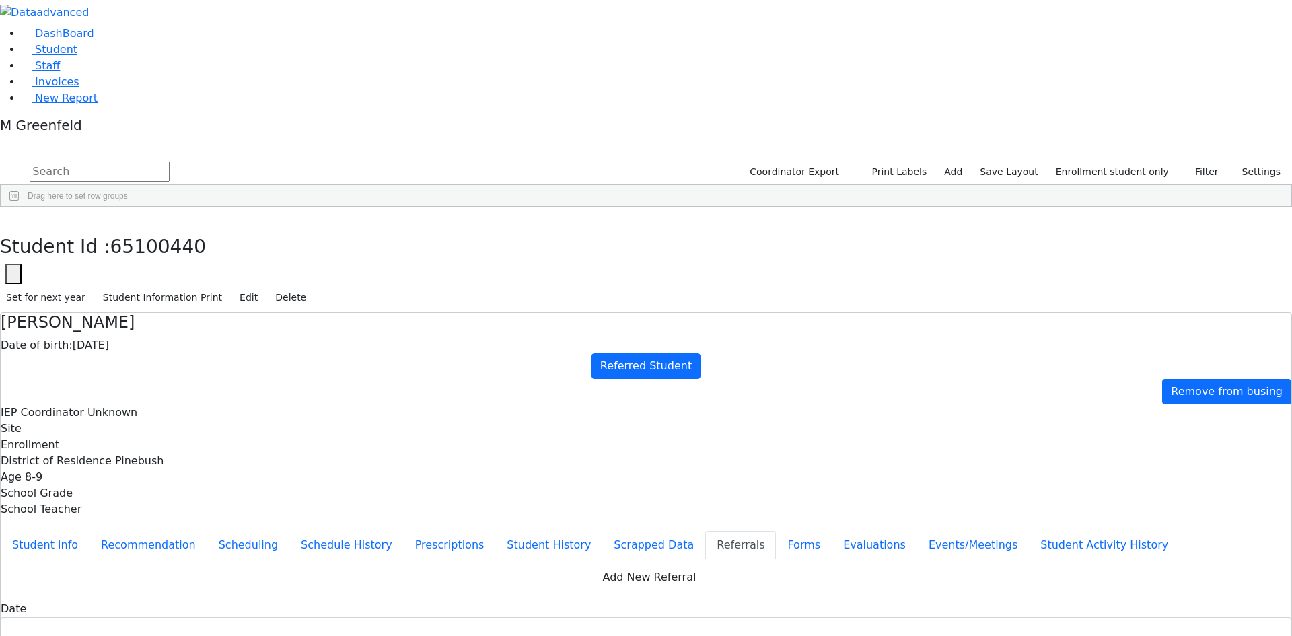
type textarea "Malky is being referred by the Pine Bush CSD for evaluations. Malky has a diagn…"
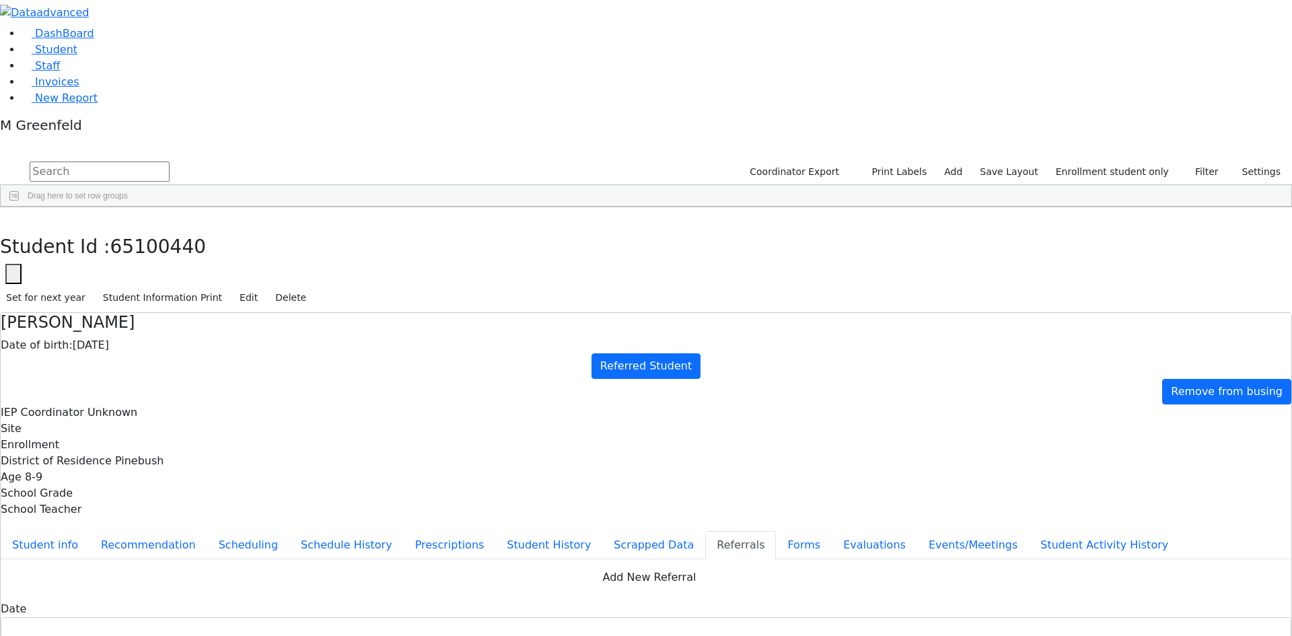
checkbox input "true"
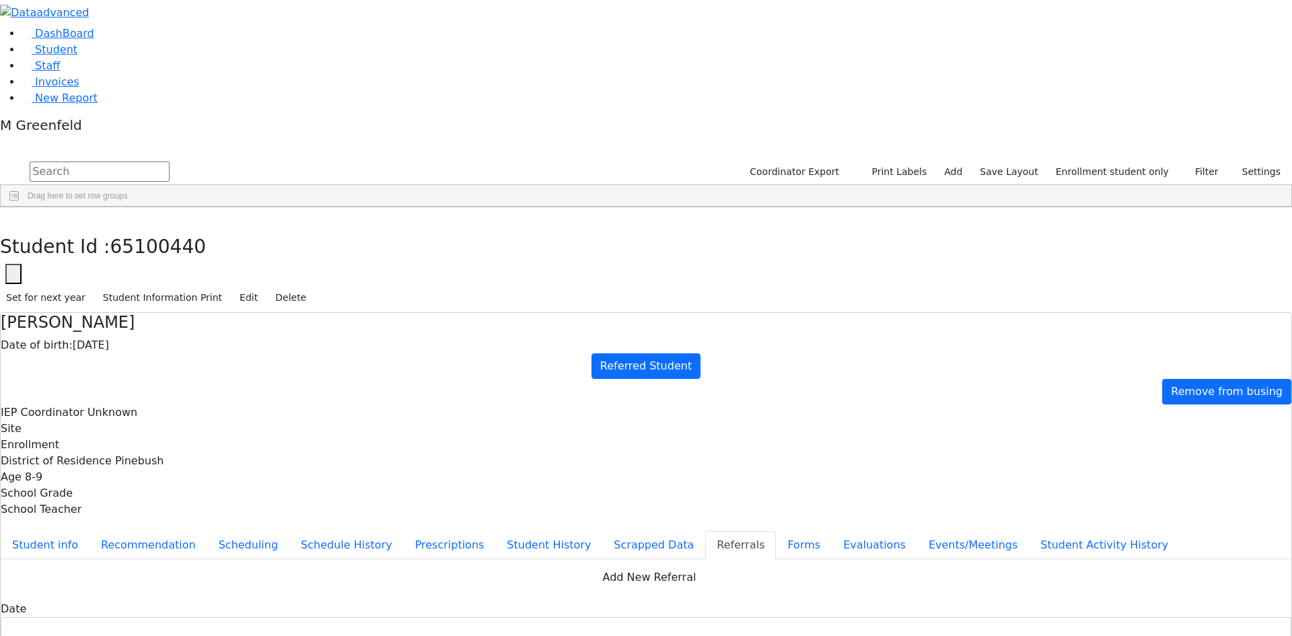
checkbox input "true"
click at [832, 531] on button "Evaluations" at bounding box center [874, 545] width 85 height 28
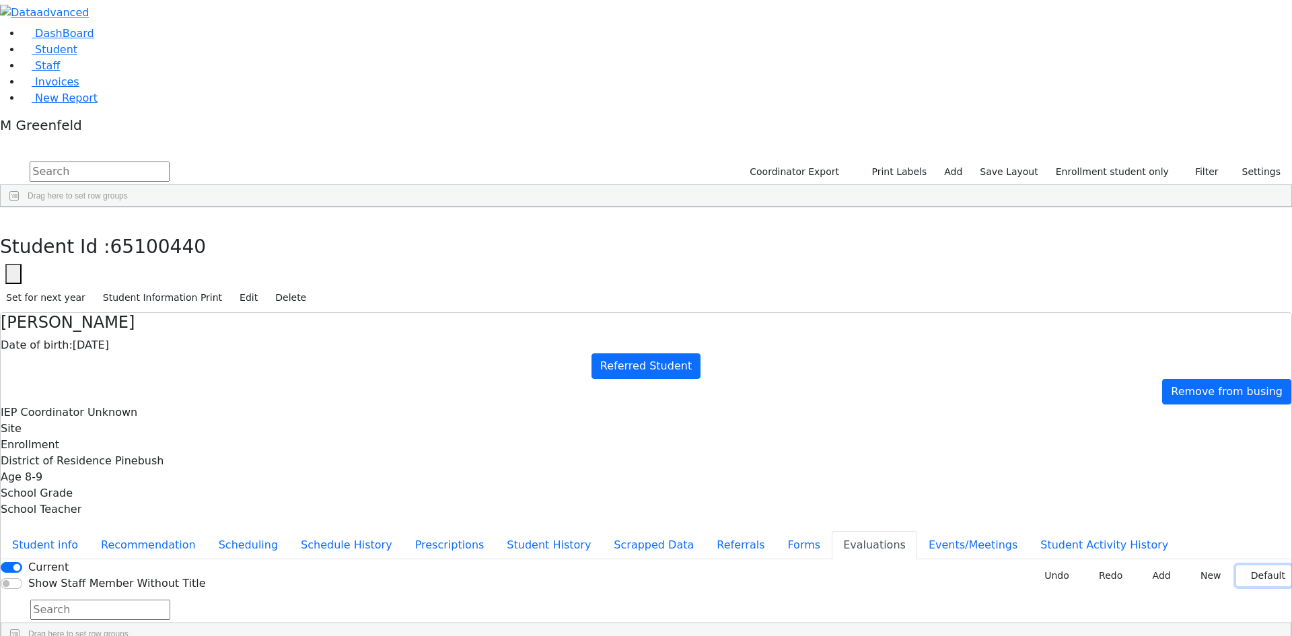
click at [1246, 565] on button "Default" at bounding box center [1263, 575] width 55 height 21
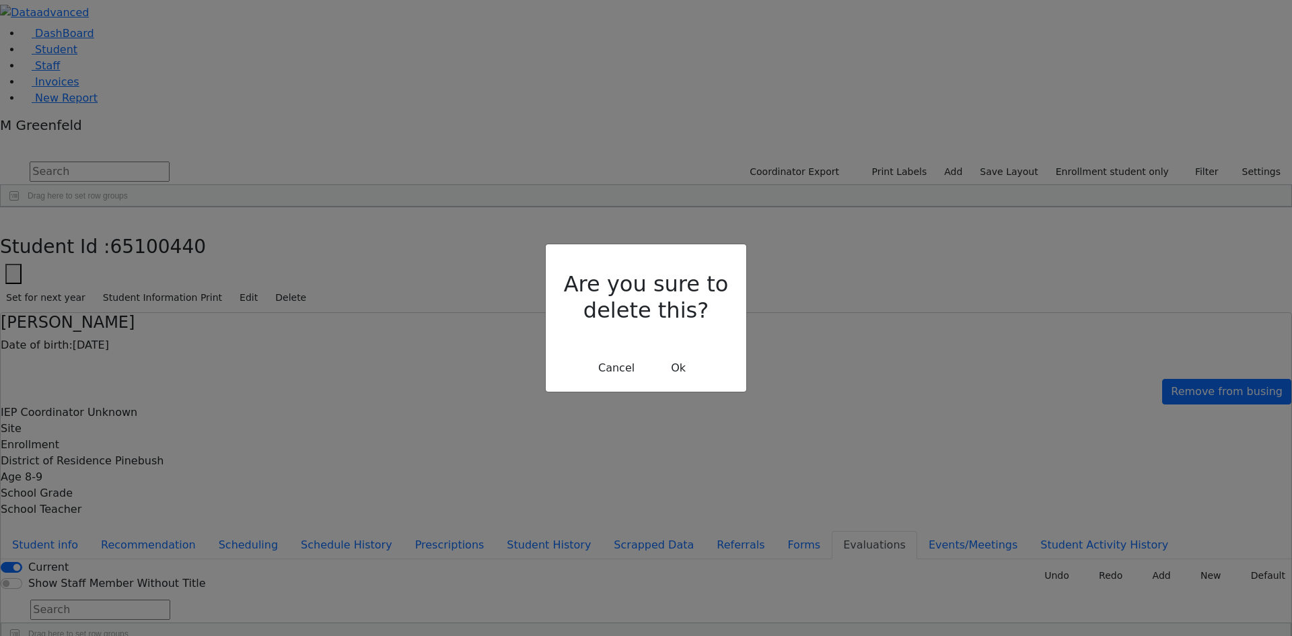
click at [689, 361] on div "Are you sure to delete this? Cancel Ok" at bounding box center [646, 317] width 201 height 147
click at [683, 355] on button "Ok" at bounding box center [678, 368] width 48 height 26
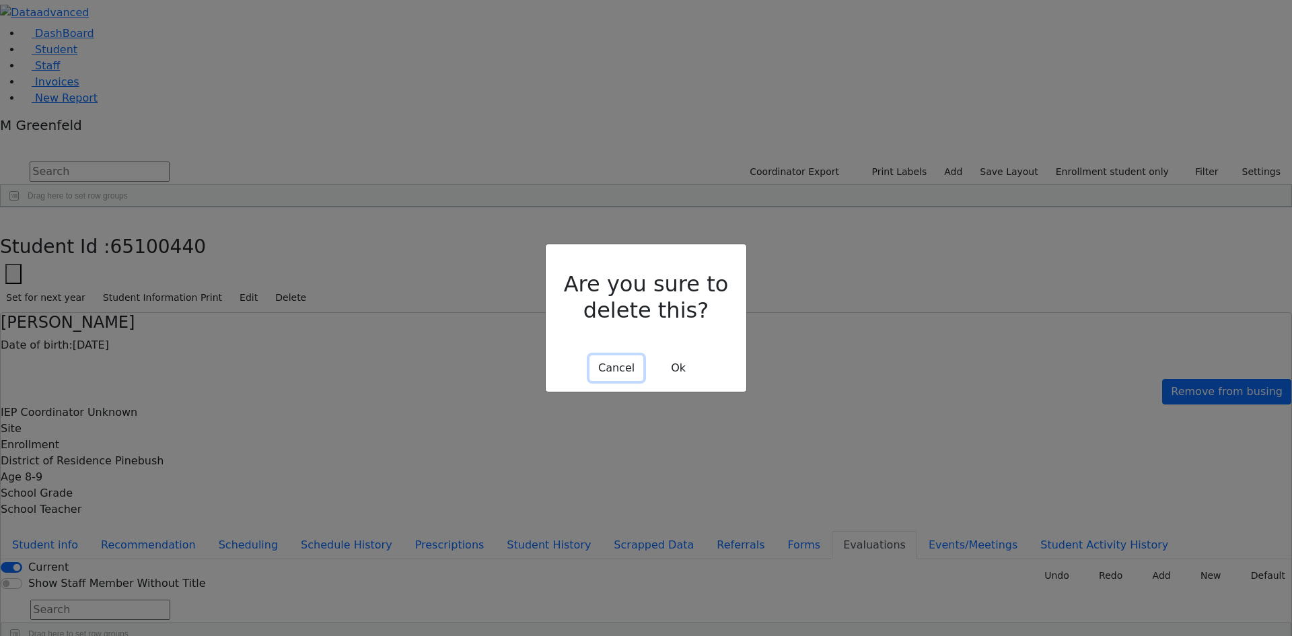
click at [615, 355] on button "Cancel" at bounding box center [617, 368] width 54 height 26
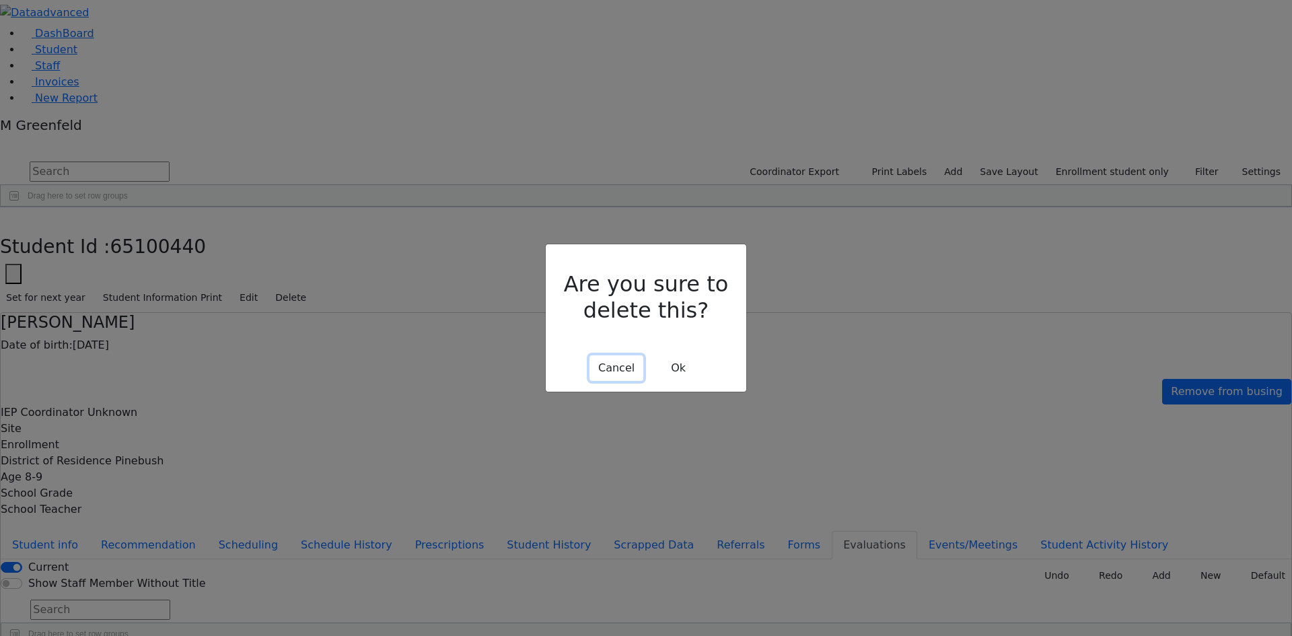
click at [609, 355] on button "Cancel" at bounding box center [617, 368] width 54 height 26
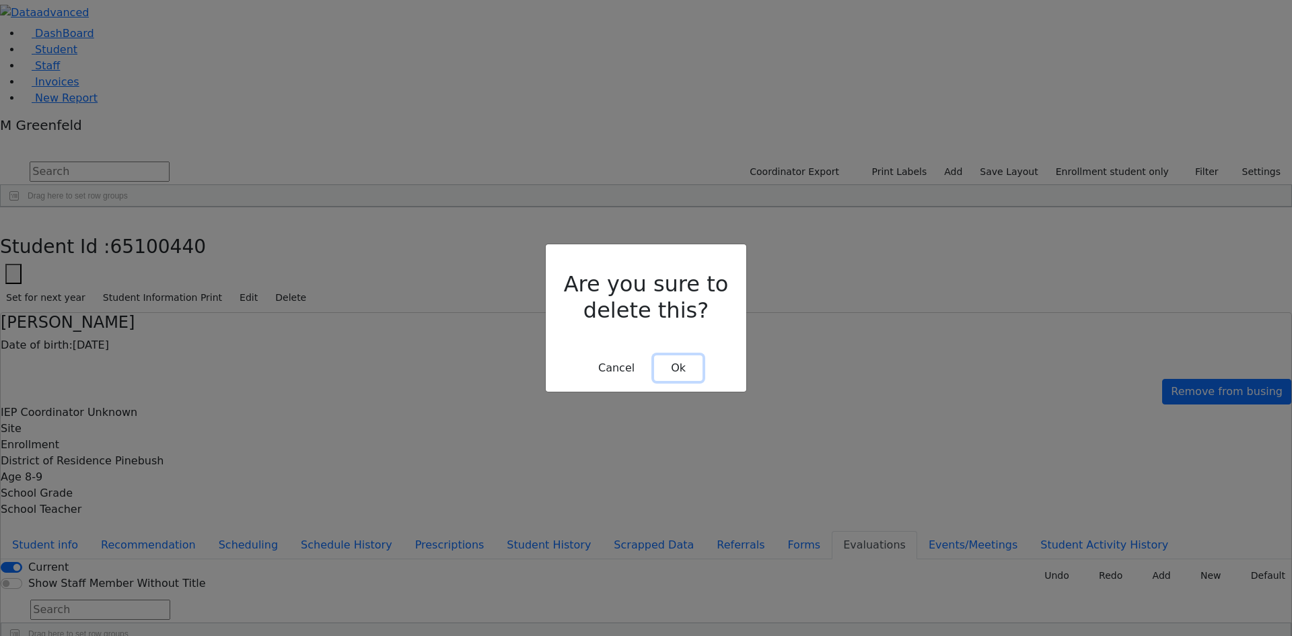
click at [697, 355] on button "Ok" at bounding box center [678, 368] width 48 height 26
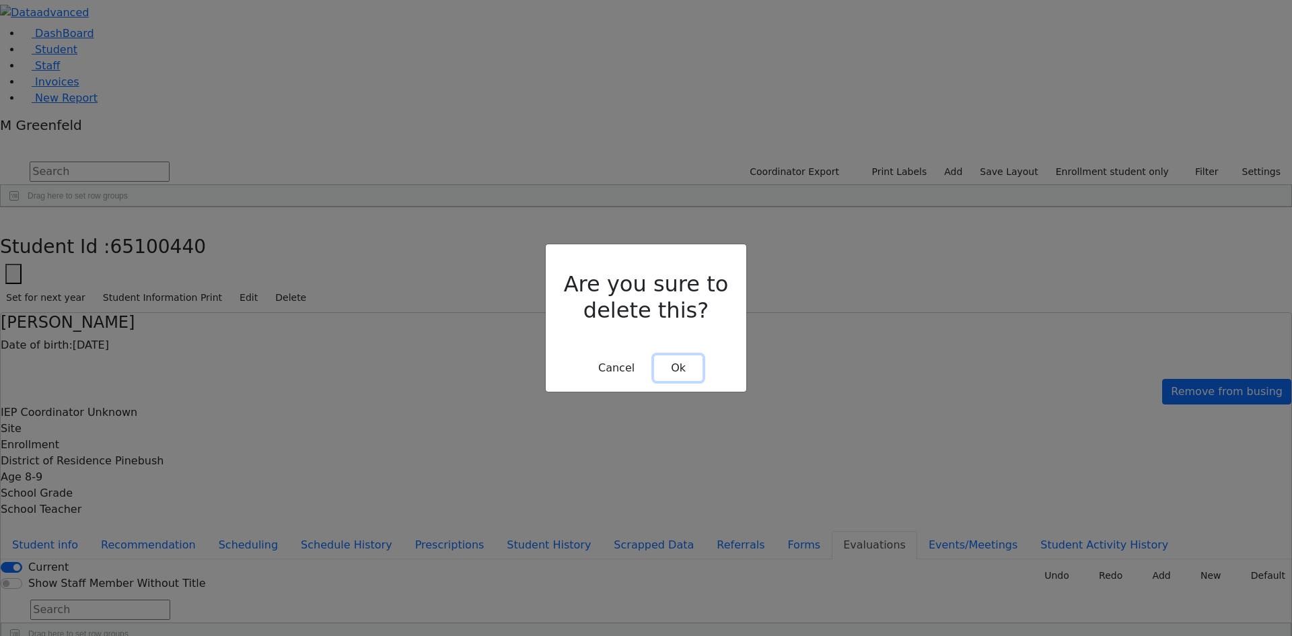
click at [684, 355] on button "Ok" at bounding box center [678, 368] width 48 height 26
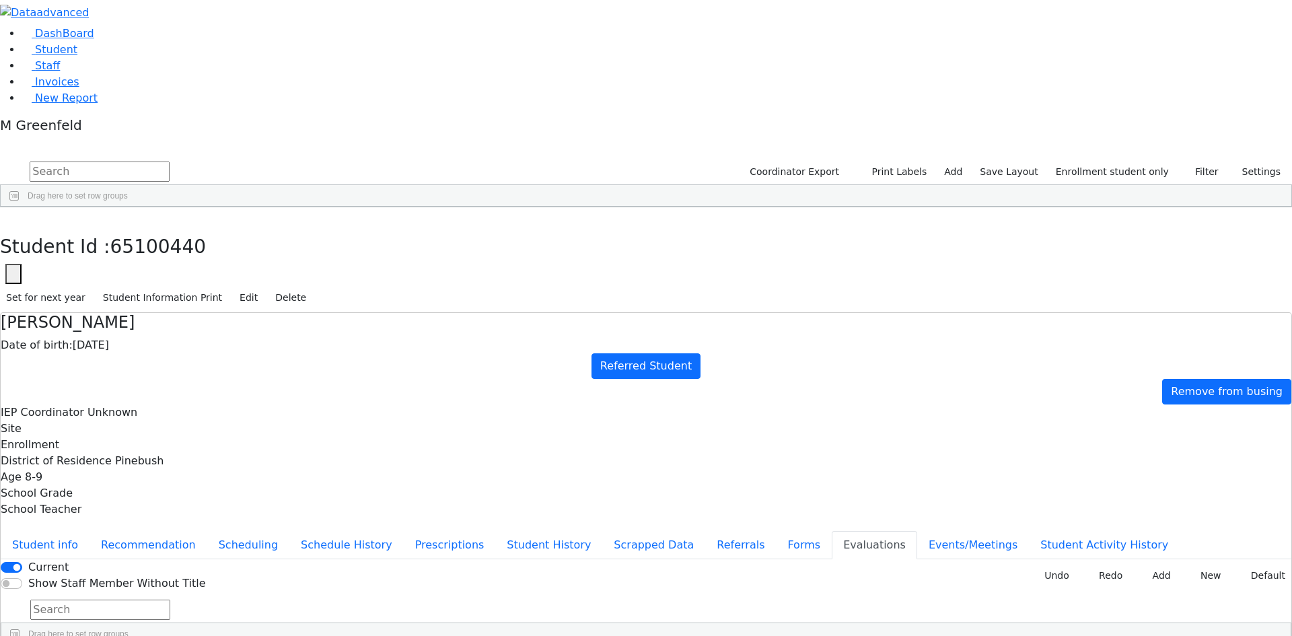
click at [11, 271] on use "button" at bounding box center [11, 271] width 0 height 0
drag, startPoint x: 363, startPoint y: 77, endPoint x: 409, endPoint y: 77, distance: 46.4
click at [158, 301] on input "65100440" at bounding box center [82, 314] width 152 height 26
paste input "139"
type input "6511390"
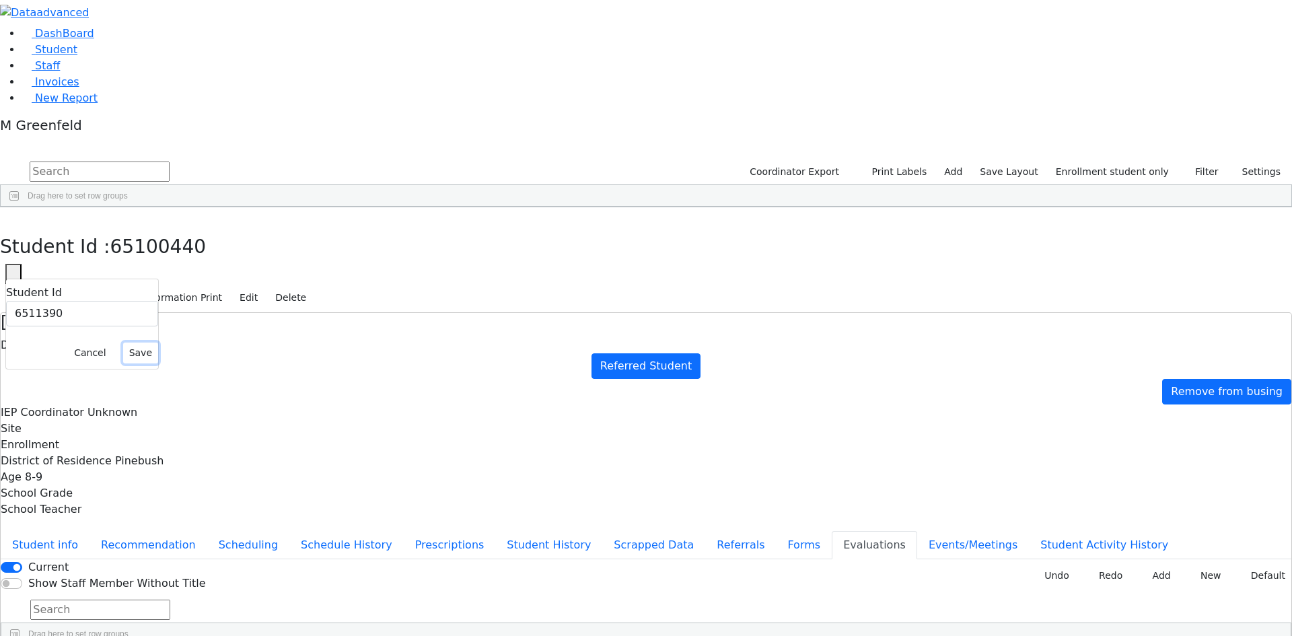
click at [158, 343] on button "Save" at bounding box center [140, 353] width 35 height 21
click at [917, 531] on button "Events/Meetings" at bounding box center [973, 545] width 112 height 28
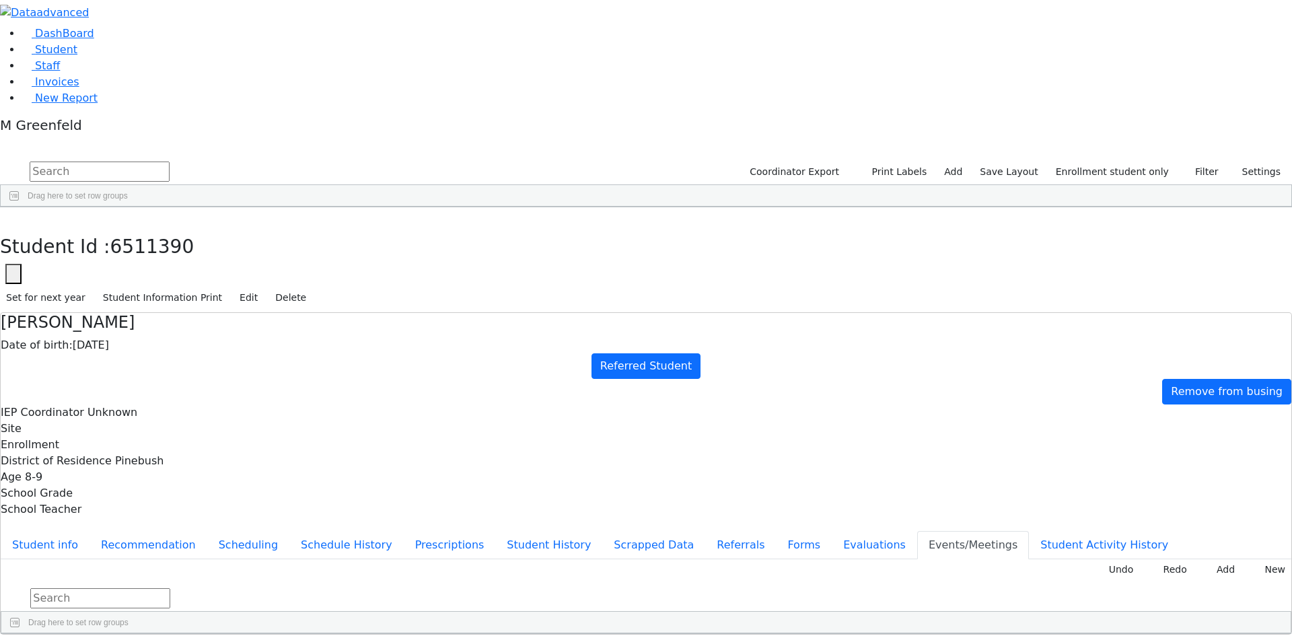
click at [1241, 312] on div "Malky Wollner Date of birth: 01/11/2017 Referred Student Remove from busing IEP…" at bounding box center [646, 473] width 1292 height 323
click at [1250, 559] on button "New" at bounding box center [1271, 569] width 42 height 21
type input "2025-11-25"
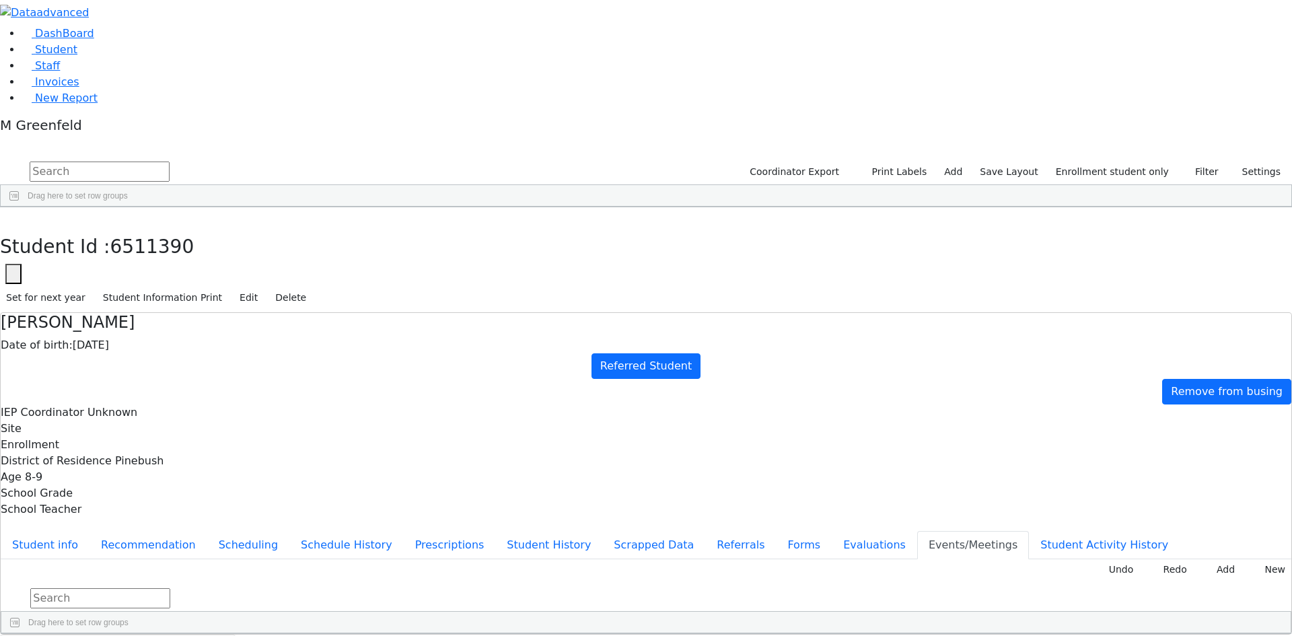
click at [776, 531] on button "Forms" at bounding box center [804, 545] width 56 height 28
type input "Mrs. Rachel Wollner"
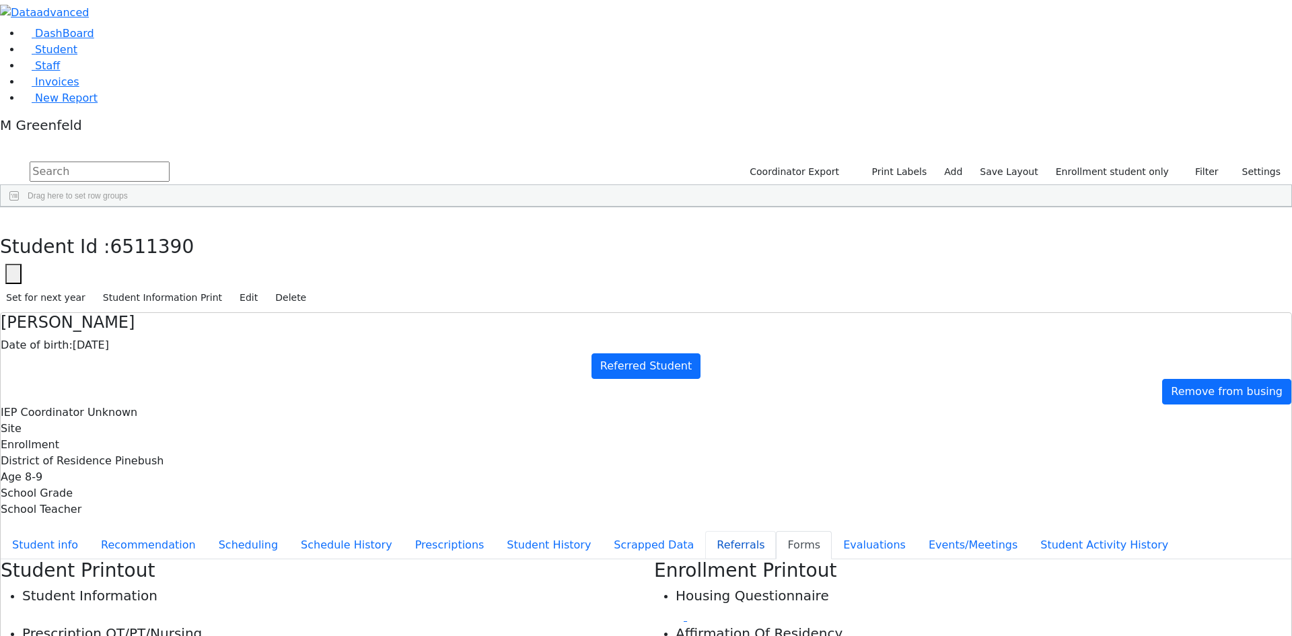
click at [705, 531] on button "Referrals" at bounding box center [740, 545] width 71 height 28
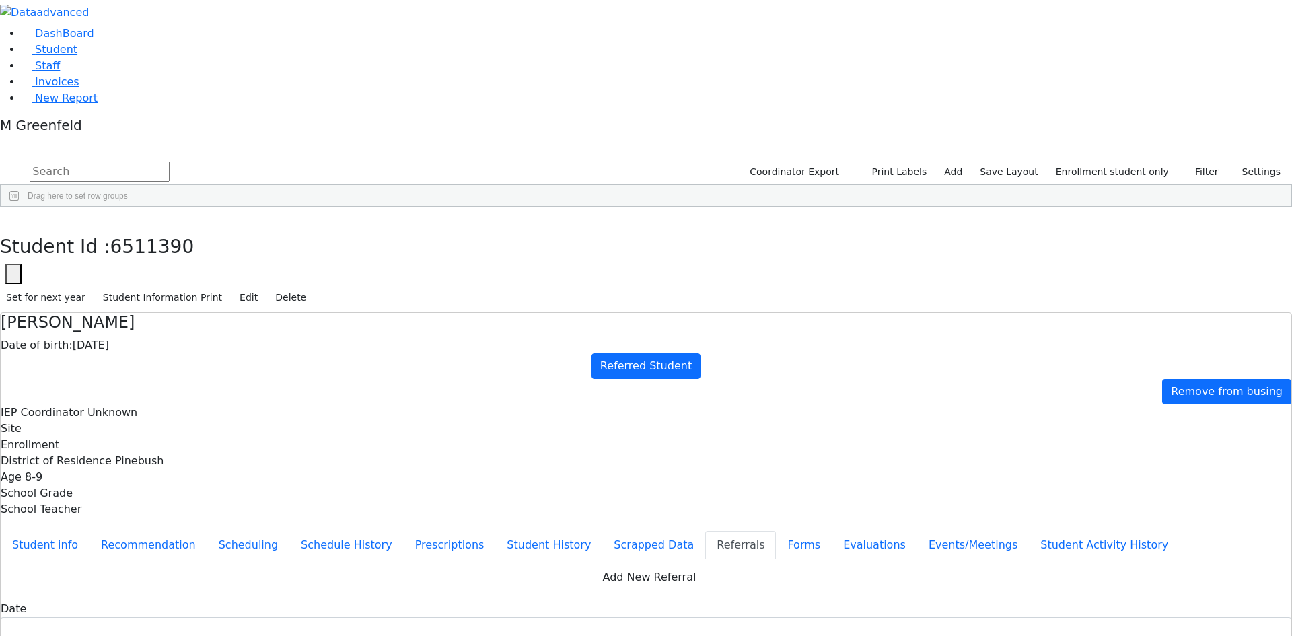
click at [20, 207] on button "button" at bounding box center [10, 221] width 20 height 28
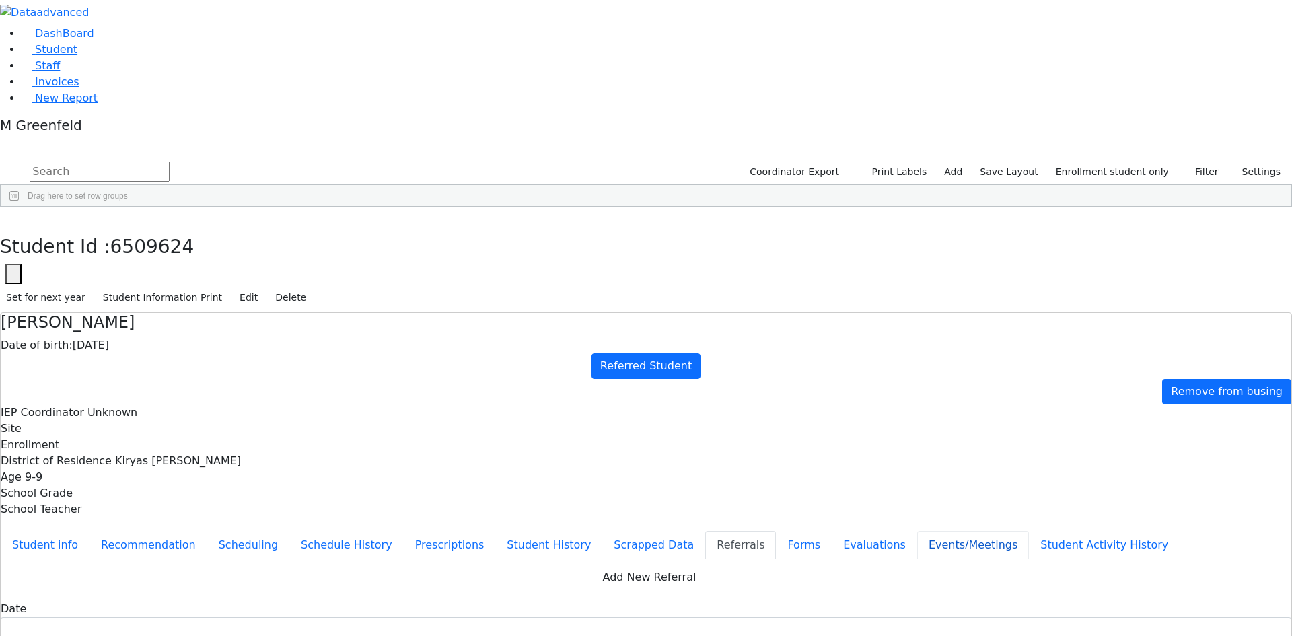
click at [917, 531] on button "Events/Meetings" at bounding box center [973, 545] width 112 height 28
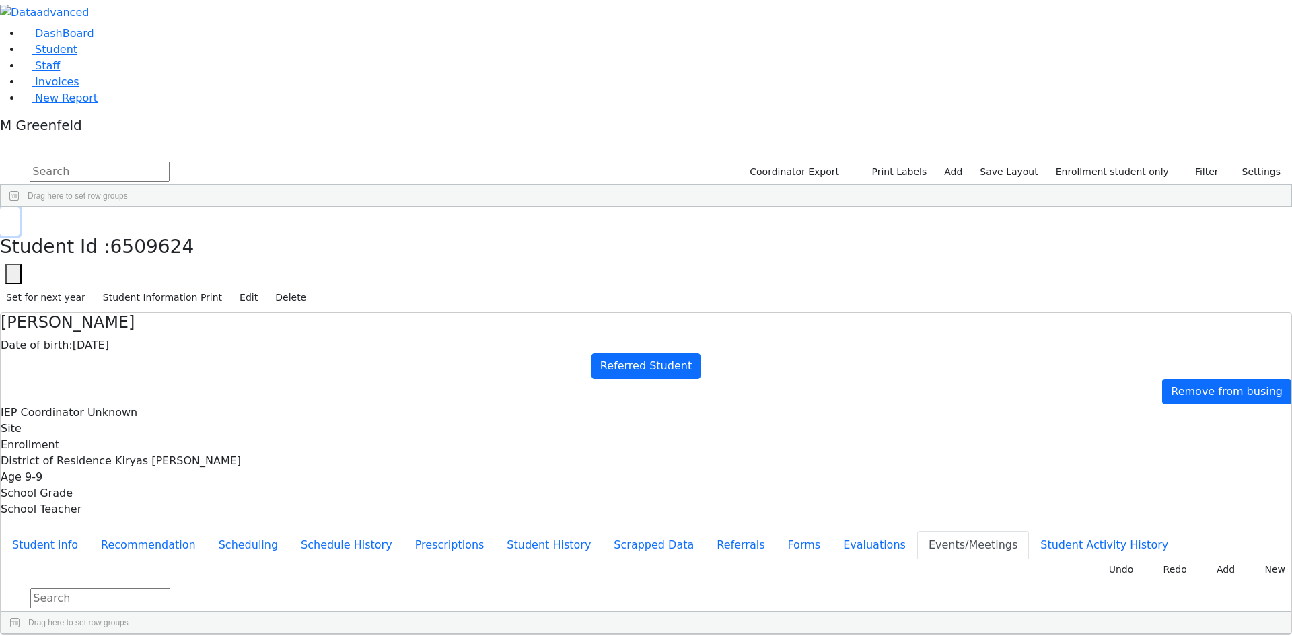
click at [13, 218] on icon "button" at bounding box center [9, 222] width 7 height 8
click at [67, 56] on link "Student" at bounding box center [50, 49] width 56 height 13
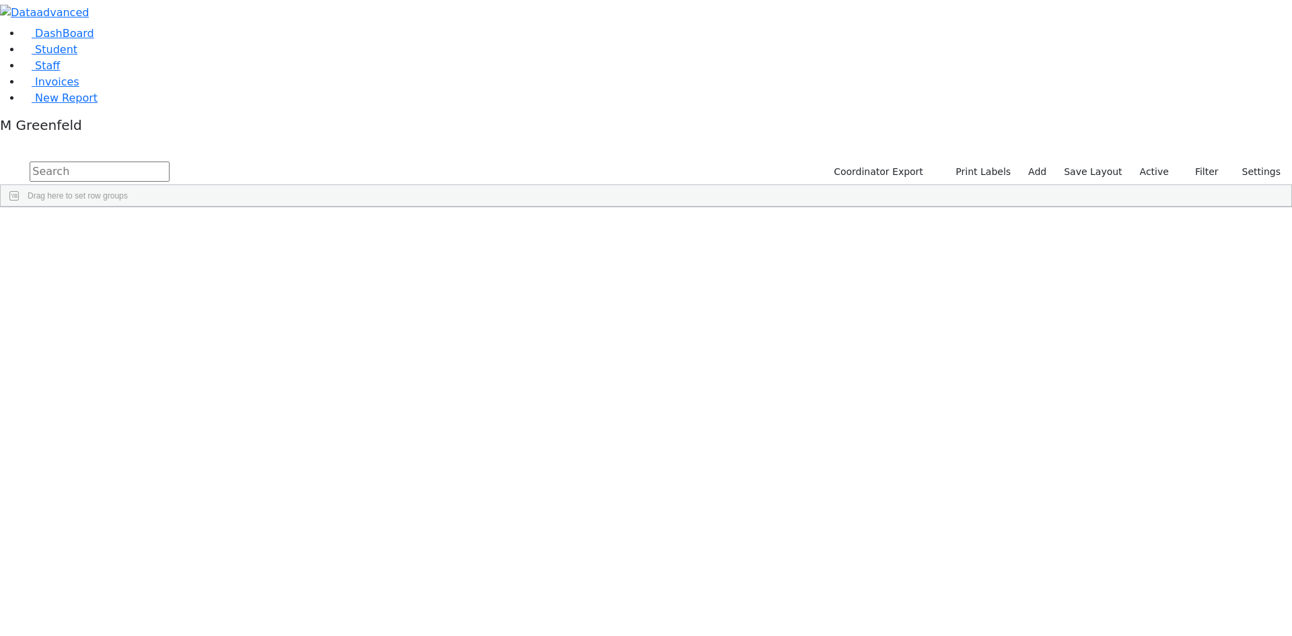
click at [170, 162] on input "text" at bounding box center [100, 172] width 140 height 20
type input "Rfuel"
click at [301, 229] on div "6727 Freund Rfuel 01/19/2013 נשמה Katz, Bina PW Itinerant Boys Spring Valley Ne…" at bounding box center [639, 238] width 1277 height 19
click at [301, 229] on div "6727 Freund Rfuel 01/19/2013 נשמה Katz, Bina PW Itinerant Boys Spring Valley Ne…" at bounding box center [553, 238] width 1104 height 19
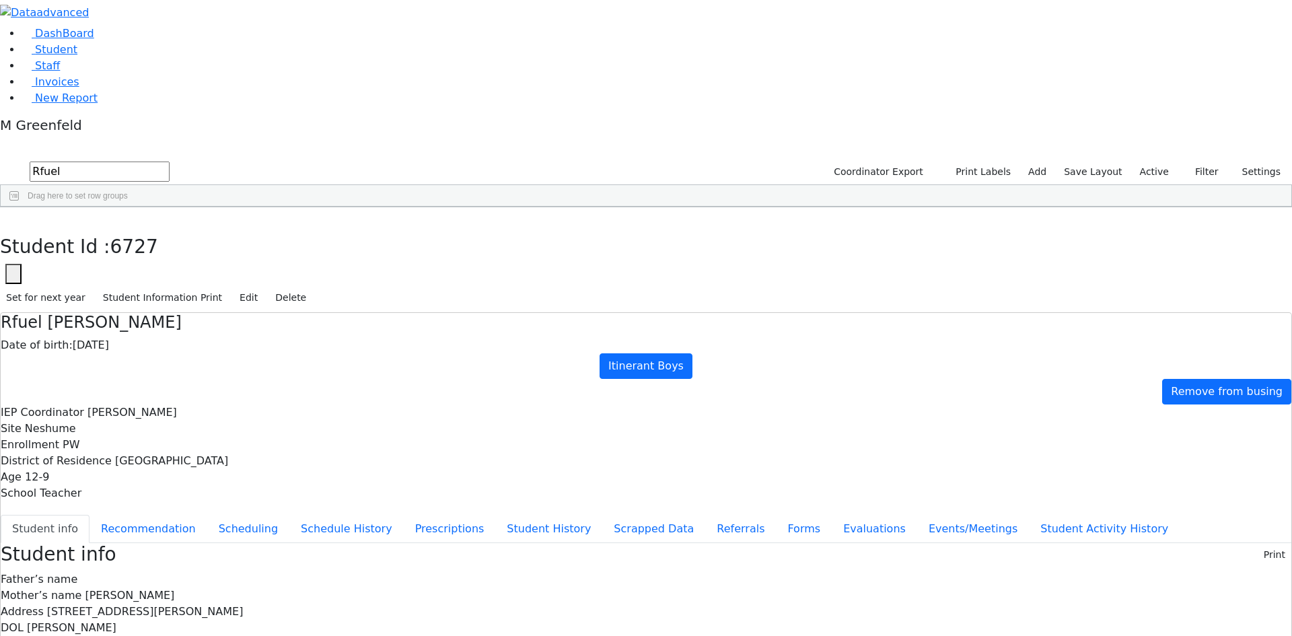
click at [177, 406] on span "Katz, Bina" at bounding box center [132, 412] width 90 height 13
click at [13, 218] on icon "button" at bounding box center [9, 222] width 7 height 8
click at [77, 56] on link "Student" at bounding box center [50, 49] width 56 height 13
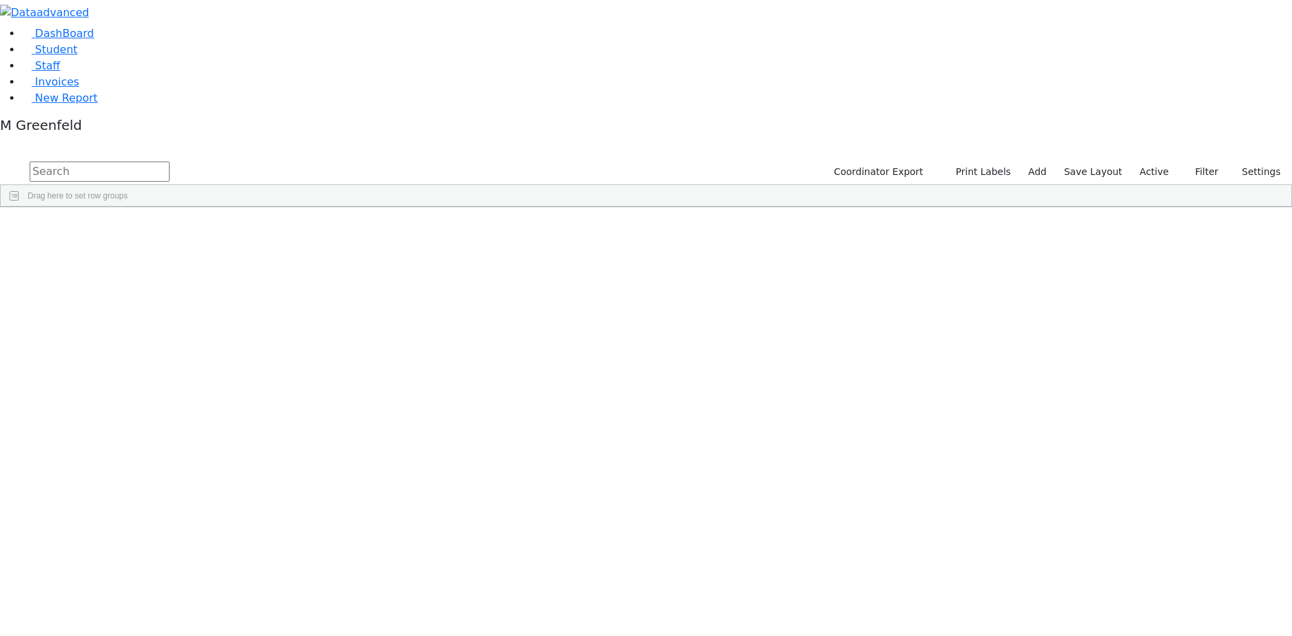
click at [170, 162] on input "text" at bounding box center [100, 172] width 140 height 20
click at [170, 162] on input "783-3646" at bounding box center [100, 172] width 140 height 20
type input "783-3646"
click at [38, 72] on link "Staff" at bounding box center [41, 65] width 38 height 13
click at [50, 56] on span "Student" at bounding box center [56, 49] width 42 height 13
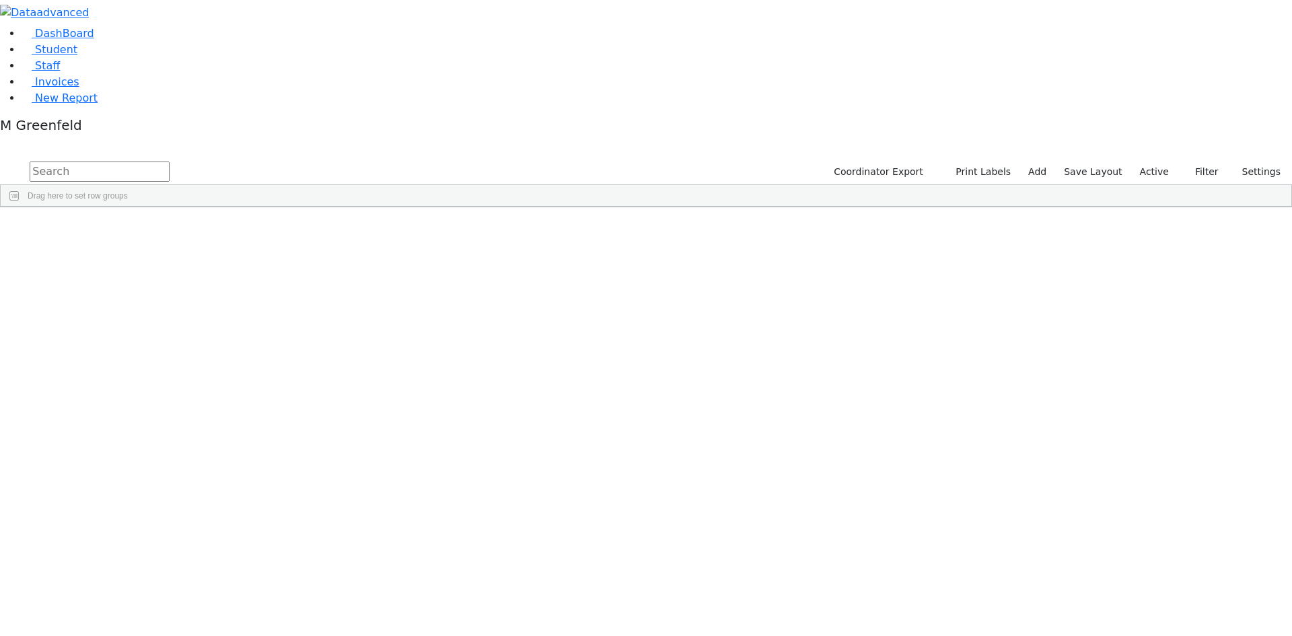
click at [170, 162] on input "text" at bounding box center [100, 172] width 140 height 20
type input "Ster"
click at [200, 530] on div "Solomon" at bounding box center [167, 539] width 65 height 19
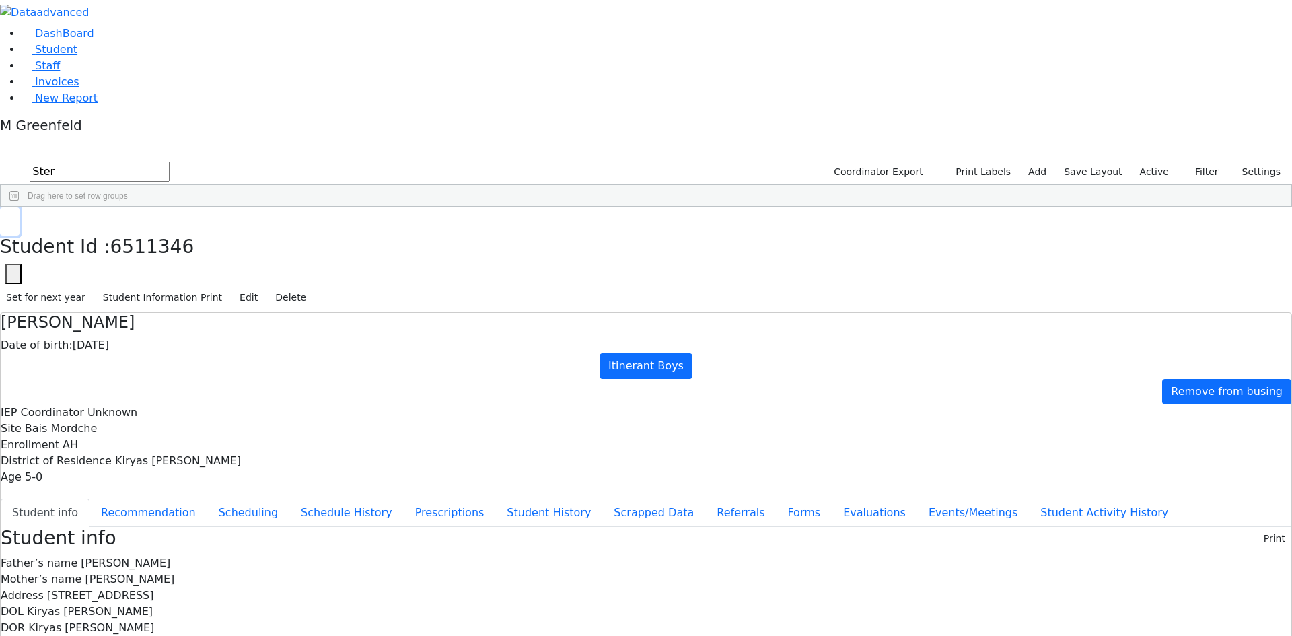
drag, startPoint x: 258, startPoint y: 25, endPoint x: 227, endPoint y: 42, distance: 34.6
click at [20, 207] on button "button" at bounding box center [10, 221] width 20 height 28
click at [77, 56] on link "Student" at bounding box center [50, 49] width 56 height 13
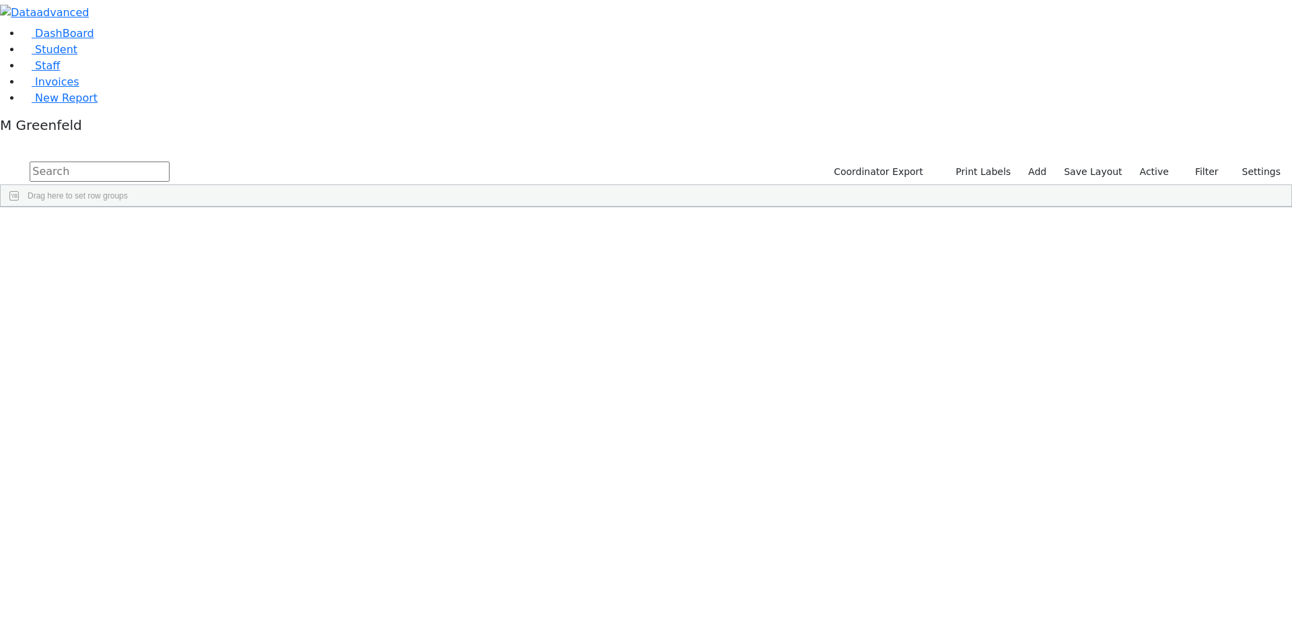
click at [170, 162] on input "text" at bounding box center [100, 172] width 140 height 20
type input "8457833646"
click at [200, 229] on div "Yosef" at bounding box center [167, 238] width 65 height 19
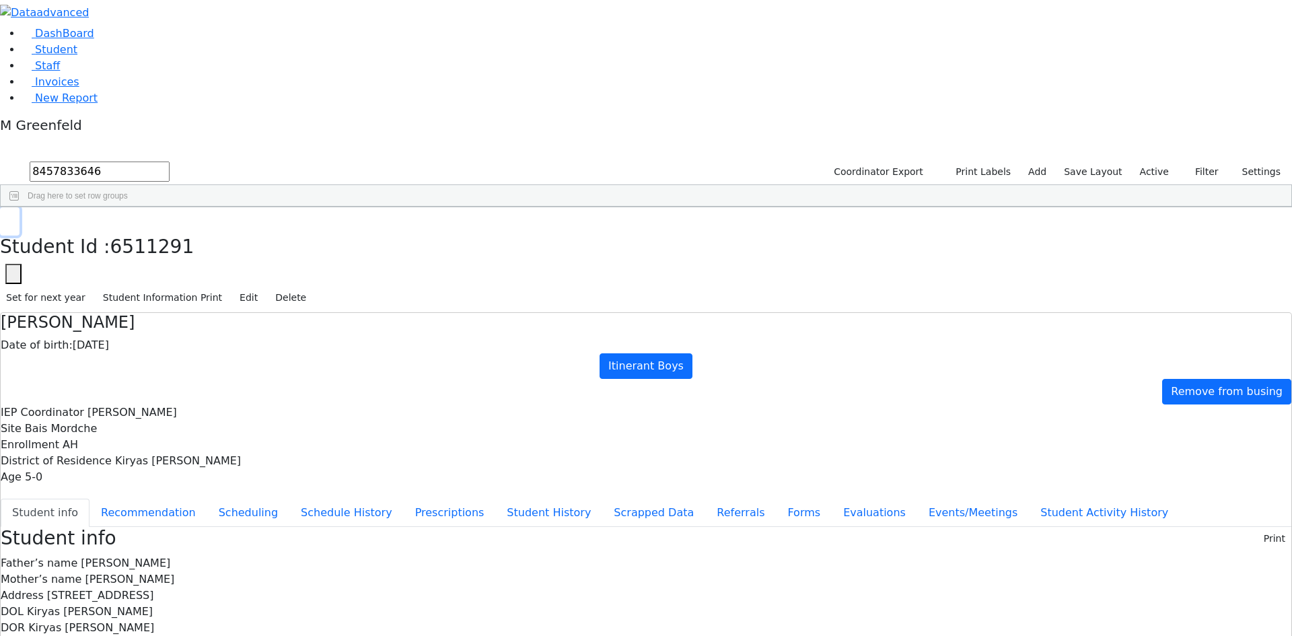
click at [20, 207] on button "button" at bounding box center [10, 221] width 20 height 28
click at [77, 56] on link "Student" at bounding box center [50, 49] width 56 height 13
